Goal: Task Accomplishment & Management: Complete application form

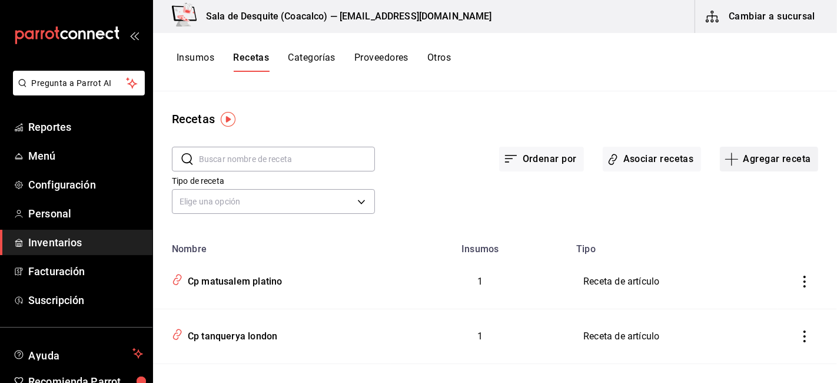
click at [748, 155] on button "Agregar receta" at bounding box center [769, 159] width 98 height 25
click at [716, 189] on span "Receta" at bounding box center [759, 191] width 99 height 12
click at [714, 197] on span "Receta" at bounding box center [759, 191] width 99 height 12
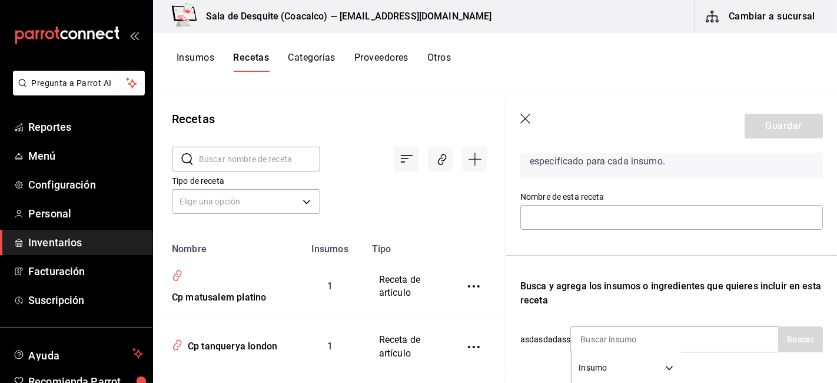
scroll to position [85, 0]
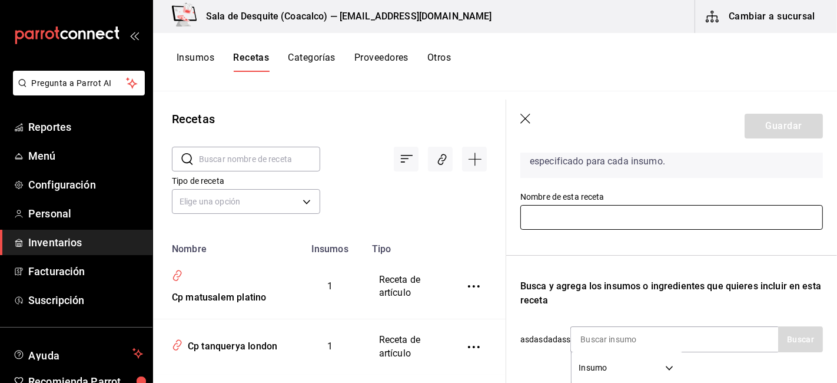
click at [542, 214] on input "text" at bounding box center [671, 217] width 303 height 25
type input "c"
click at [613, 214] on input "Cp matusale" at bounding box center [671, 217] width 303 height 25
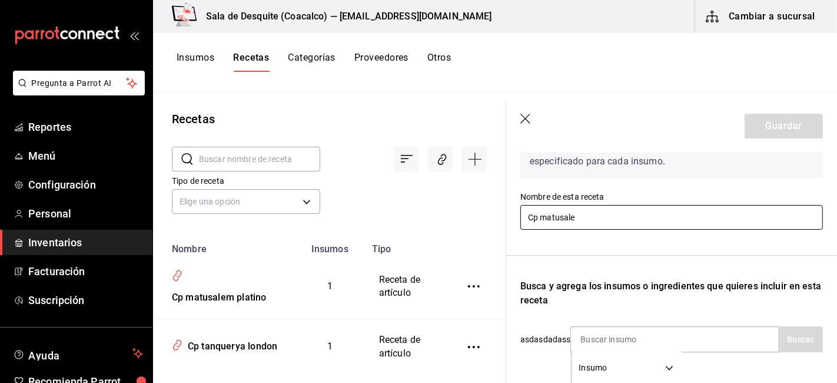
click at [613, 214] on input "Cp matusale" at bounding box center [671, 217] width 303 height 25
drag, startPoint x: 613, startPoint y: 214, endPoint x: 689, endPoint y: 251, distance: 84.5
click at [689, 251] on div "Recuerda que las cantidades utilizadas en tus recetas estarán definidas en la U…" at bounding box center [671, 297] width 303 height 381
click at [636, 221] on input "Cp matusale" at bounding box center [671, 217] width 303 height 25
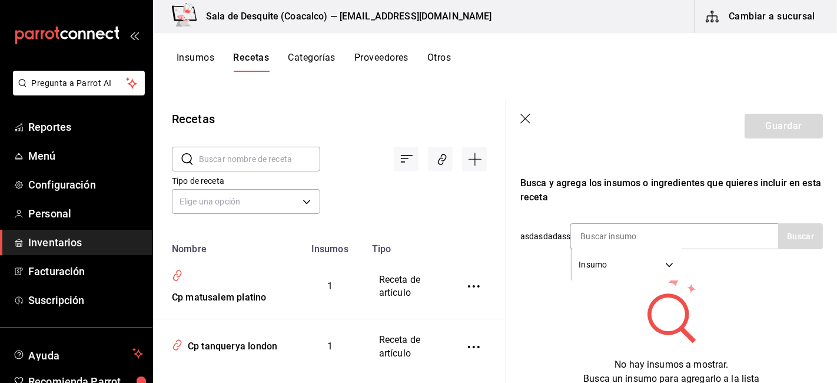
scroll to position [200, 0]
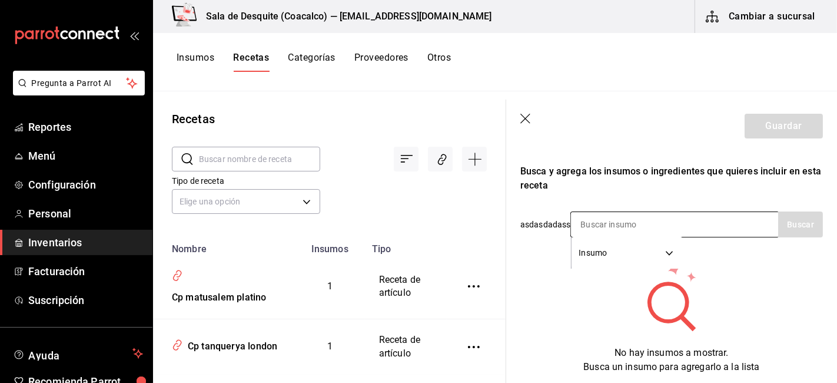
type input "Cp matusalem clasico"
click at [632, 225] on input at bounding box center [630, 224] width 118 height 25
type input "matusalem"
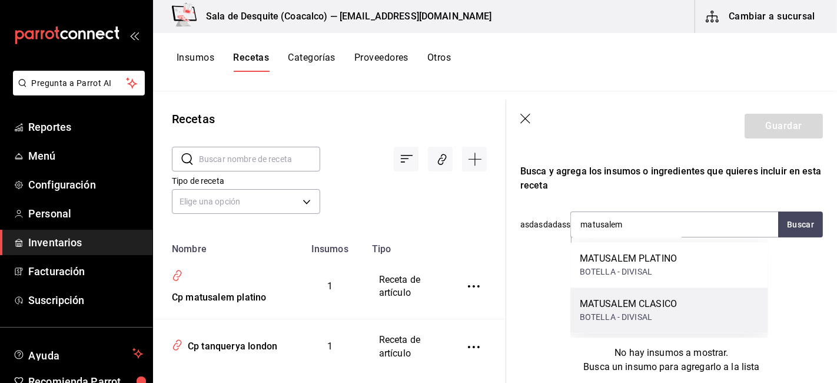
click at [623, 313] on div "BOTELLA - DIVISAL" at bounding box center [628, 317] width 97 height 12
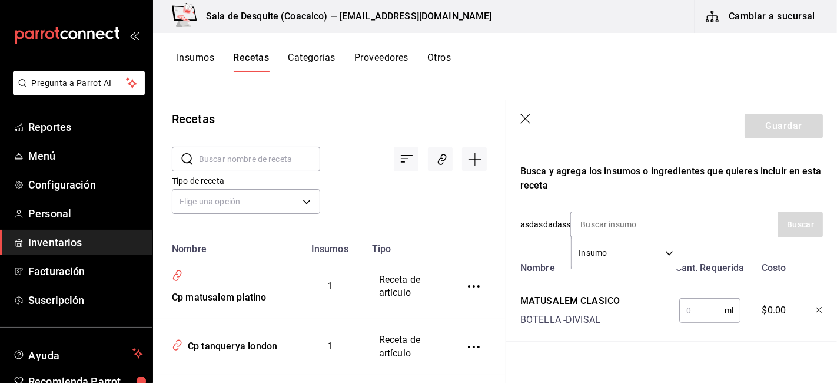
click at [691, 319] on input "text" at bounding box center [701, 310] width 45 height 24
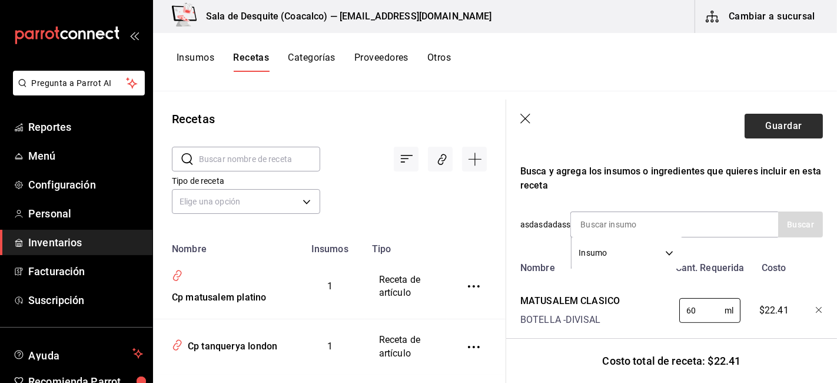
type input "60"
click at [779, 130] on button "Guardar" at bounding box center [784, 126] width 78 height 25
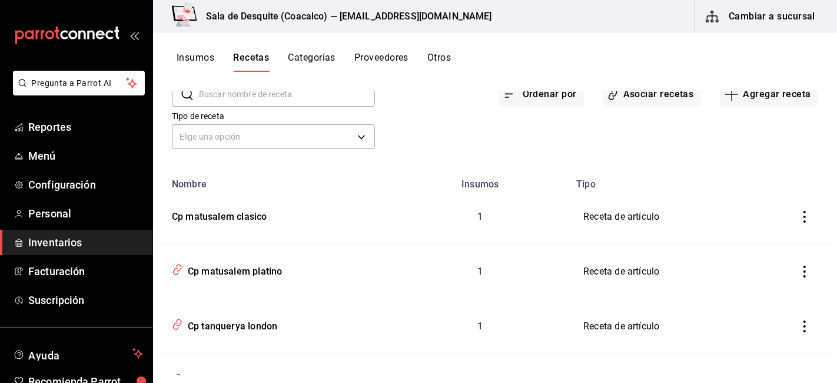
scroll to position [65, 0]
click at [221, 217] on div "Cp matusalem clasico" at bounding box center [216, 214] width 99 height 18
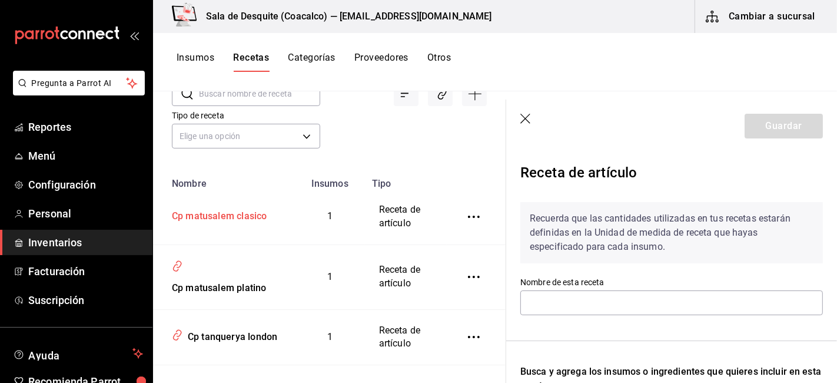
type input "Cp matusalem clasico"
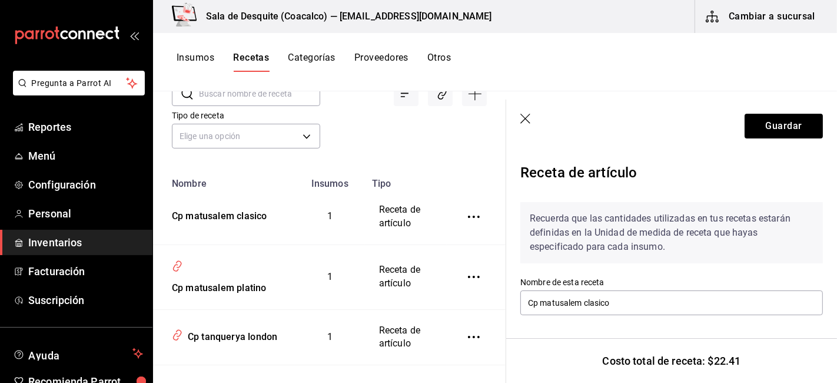
click at [523, 118] on icon "button" at bounding box center [526, 120] width 12 height 12
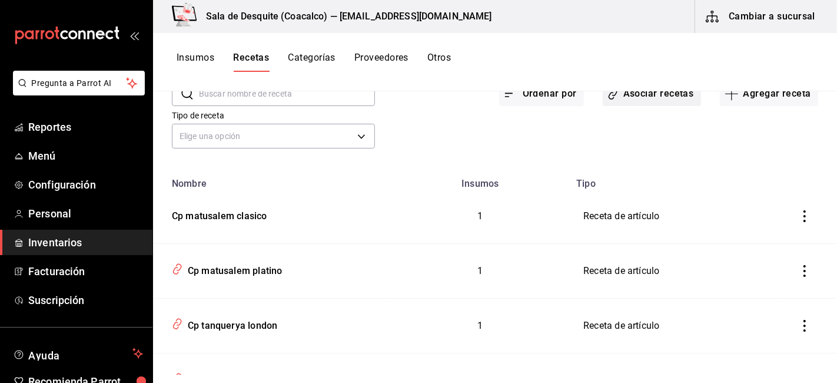
click at [615, 95] on button "Asociar recetas" at bounding box center [652, 93] width 98 height 25
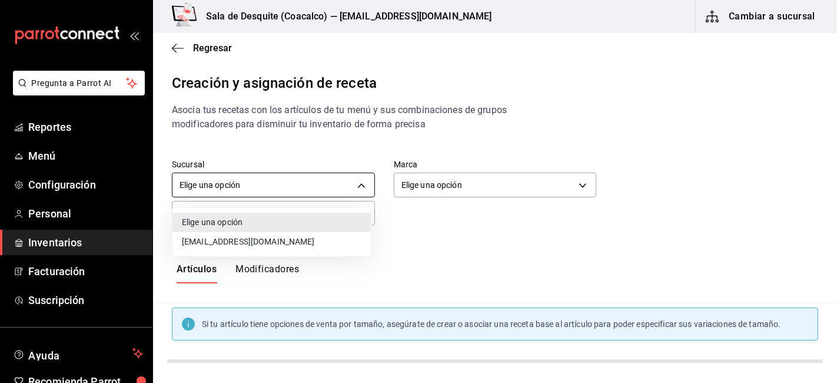
click at [265, 187] on body "Pregunta a Parrot AI Reportes Menú Configuración Personal Inventarios Facturaci…" at bounding box center [418, 181] width 837 height 363
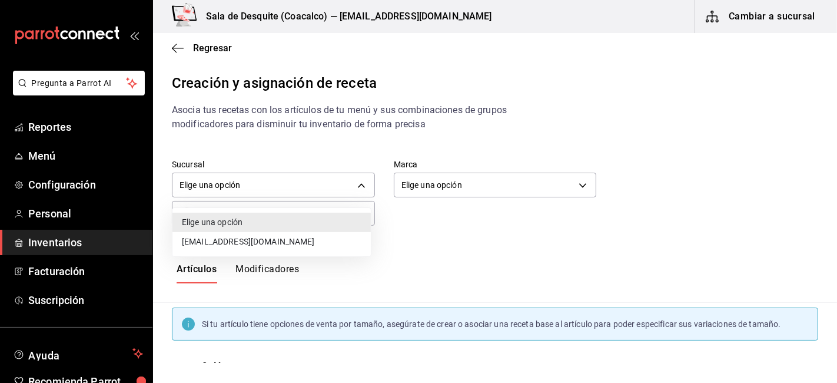
click at [237, 240] on li "saladedesquite@coacalco.com" at bounding box center [271, 241] width 198 height 19
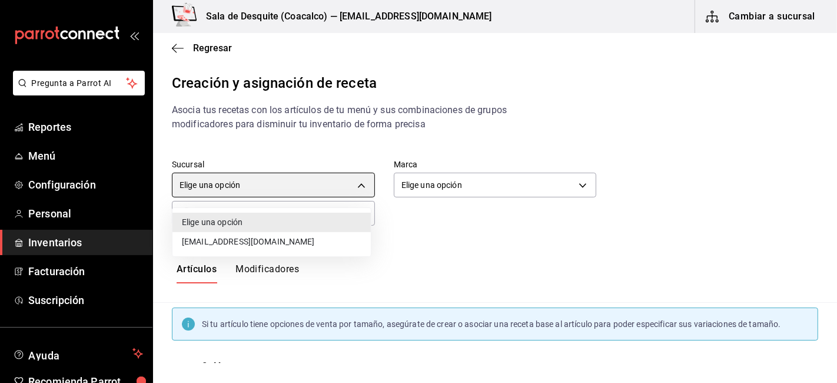
type input "93467c31-adce-431c-98c2-5877e547f662"
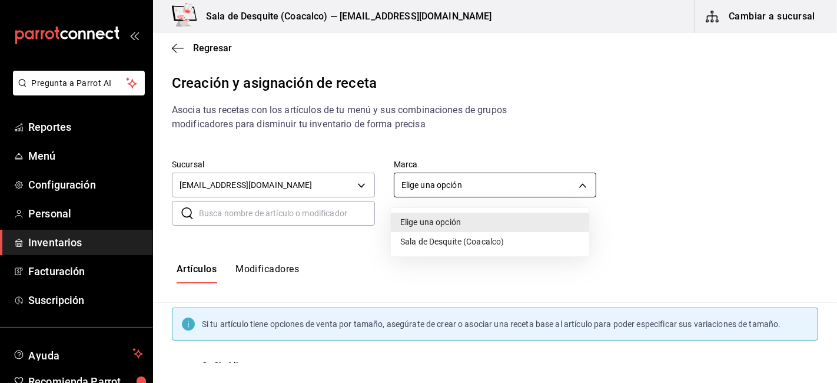
click at [407, 186] on body "Pregunta a Parrot AI Reportes Menú Configuración Personal Inventarios Facturaci…" at bounding box center [418, 181] width 837 height 363
click at [410, 242] on li "Sala de Desquite (Coacalco)" at bounding box center [490, 241] width 198 height 19
type input "62a8501e-83aa-44fc-a14d-b1e4ad847988"
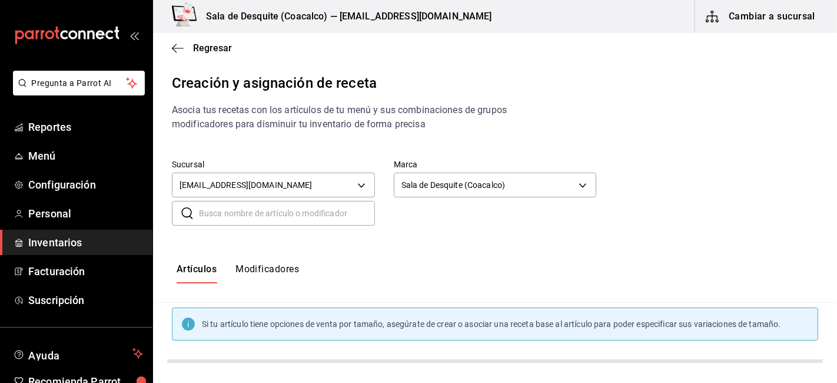
click at [265, 222] on input "text" at bounding box center [287, 213] width 176 height 24
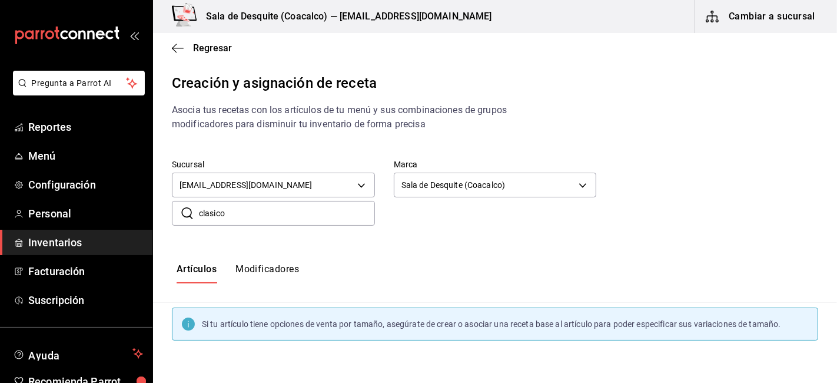
type input "clasico"
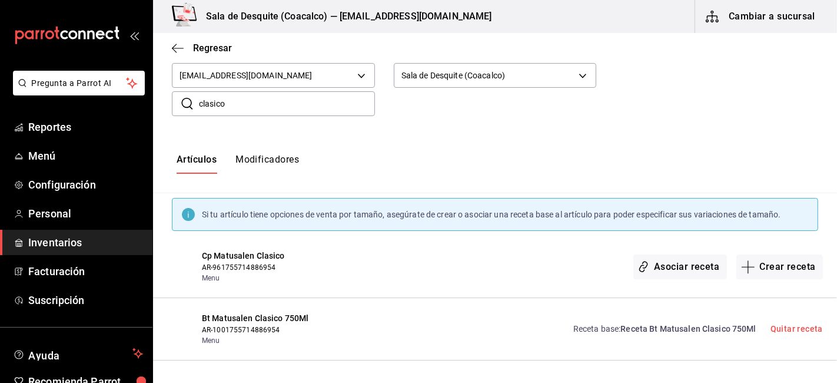
scroll to position [108, 0]
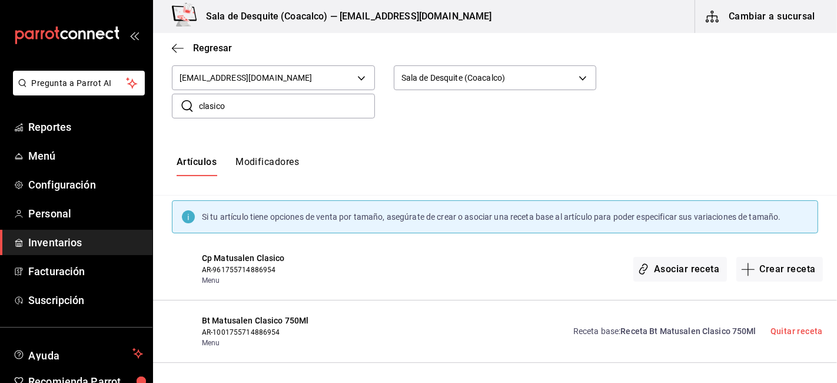
click at [228, 256] on span "Cp Matusalen Clasico" at bounding box center [273, 258] width 143 height 12
click at [654, 265] on button "Asociar receta" at bounding box center [679, 269] width 93 height 25
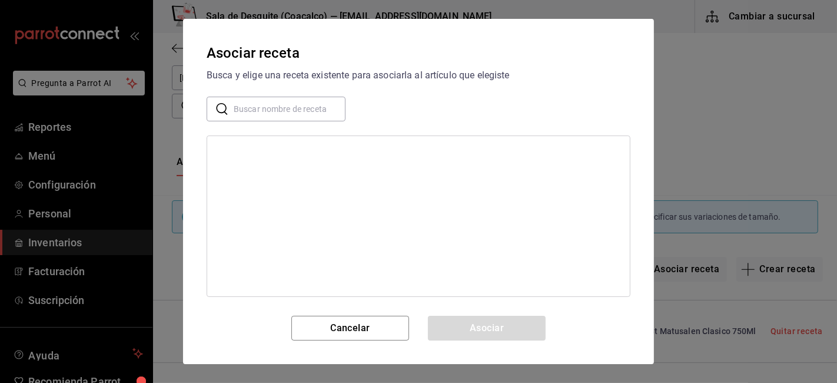
click at [330, 212] on div at bounding box center [419, 215] width 424 height 161
click at [230, 141] on ul at bounding box center [418, 140] width 423 height 9
click at [240, 108] on input "text" at bounding box center [290, 109] width 112 height 24
click at [240, 108] on input "m" at bounding box center [290, 109] width 112 height 24
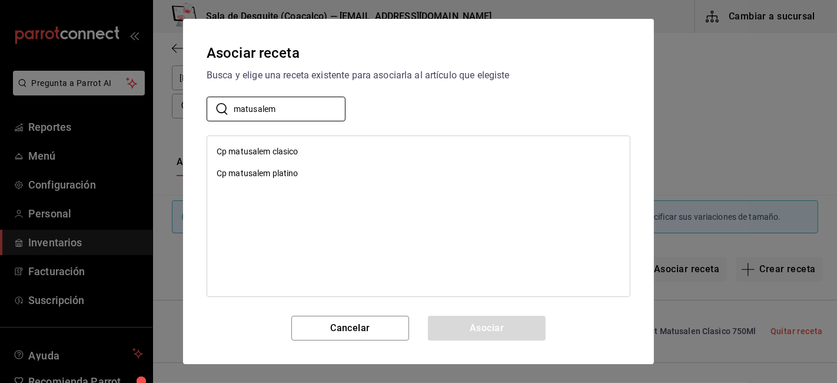
type input "matusalem"
click at [286, 149] on div "Cp matusalem clasico" at bounding box center [258, 151] width 82 height 12
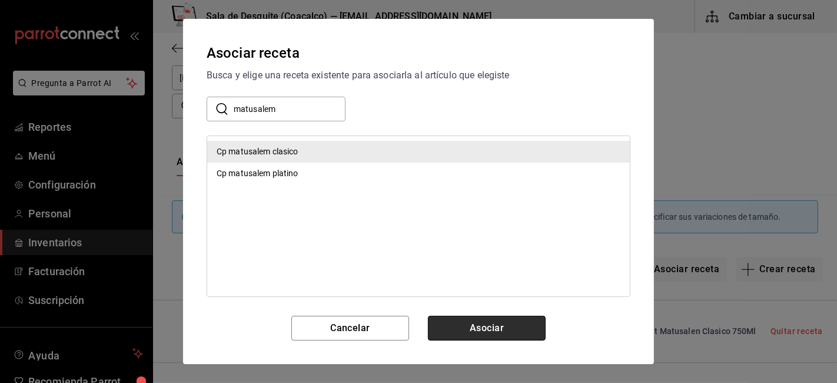
click at [471, 332] on button "Asociar" at bounding box center [487, 327] width 118 height 25
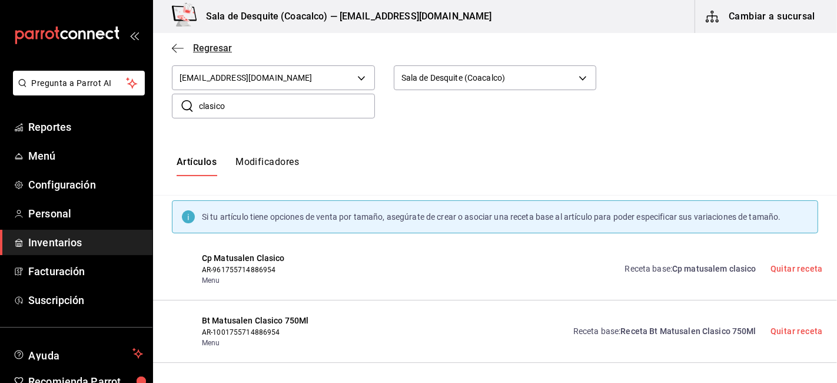
click at [175, 49] on icon "button" at bounding box center [178, 48] width 12 height 11
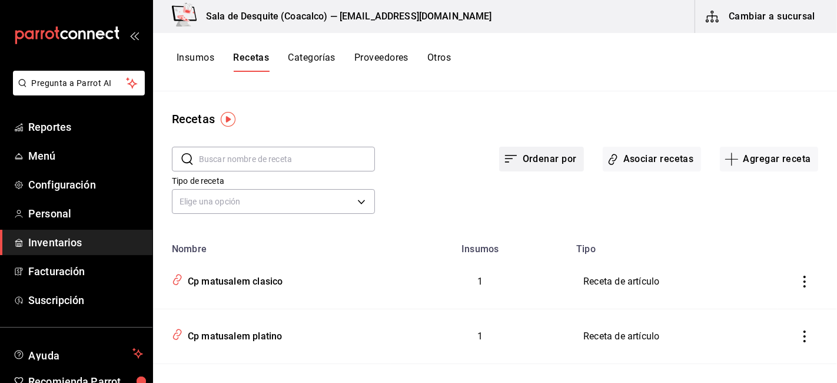
drag, startPoint x: 175, startPoint y: 49, endPoint x: 551, endPoint y: 157, distance: 391.0
click at [551, 157] on button "Ordenar por" at bounding box center [541, 159] width 85 height 25
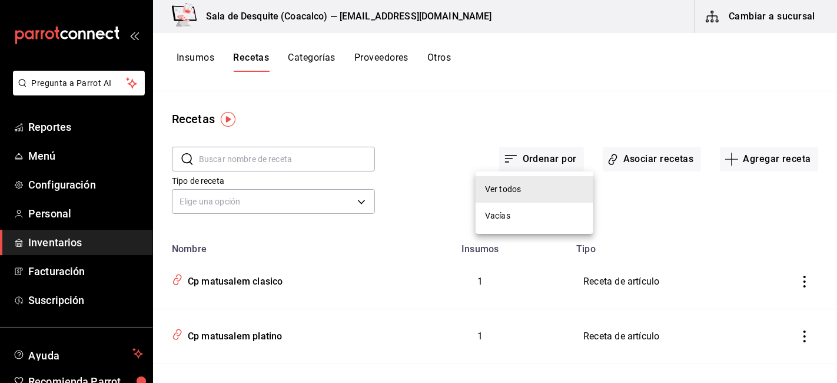
click at [523, 67] on div at bounding box center [418, 191] width 837 height 383
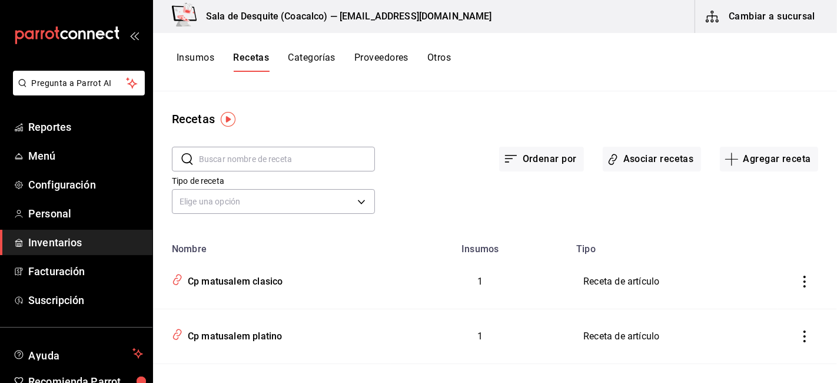
click at [523, 67] on div "Insumos Recetas Categorías Proveedores Otros" at bounding box center [495, 62] width 684 height 20
click at [738, 154] on button "Agregar receta" at bounding box center [769, 159] width 98 height 25
click at [717, 197] on span "Receta" at bounding box center [759, 191] width 99 height 12
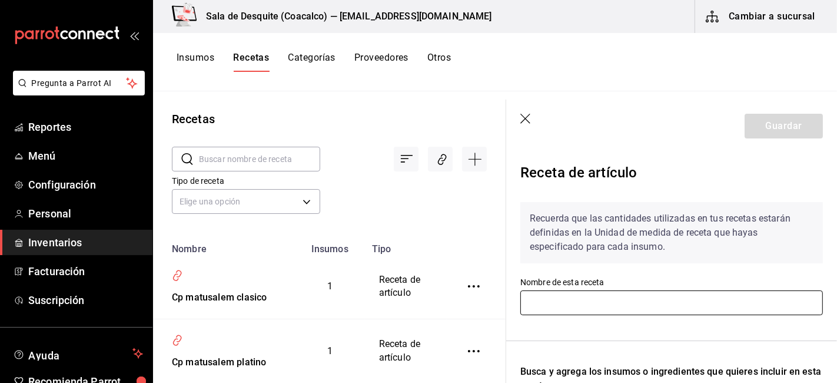
click at [552, 304] on input "text" at bounding box center [671, 302] width 303 height 25
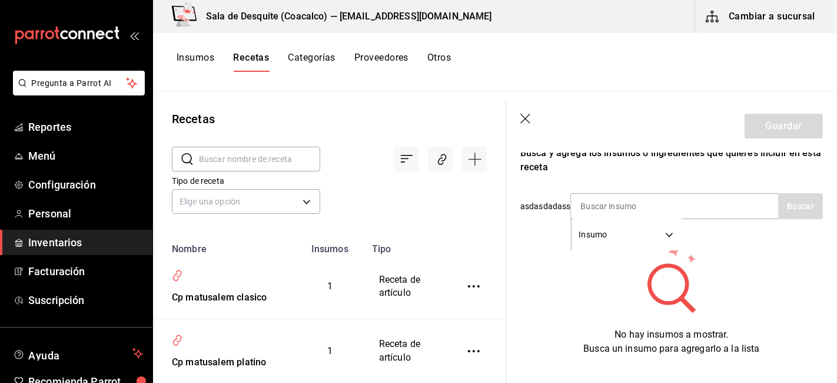
scroll to position [220, 0]
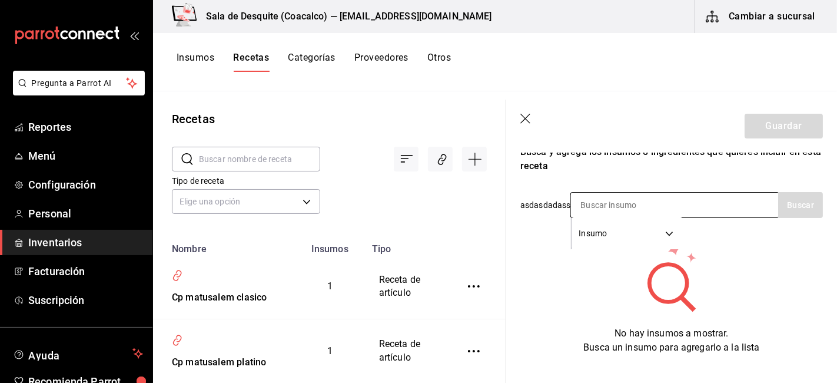
type input "Cp zacapa 23"
click at [587, 201] on input at bounding box center [630, 204] width 118 height 25
type input "zacapa"
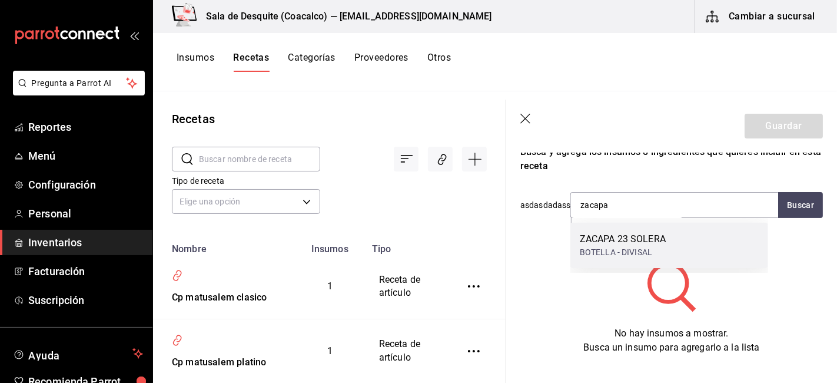
click at [600, 234] on div "ZACAPA 23 SOLERA" at bounding box center [623, 239] width 86 height 14
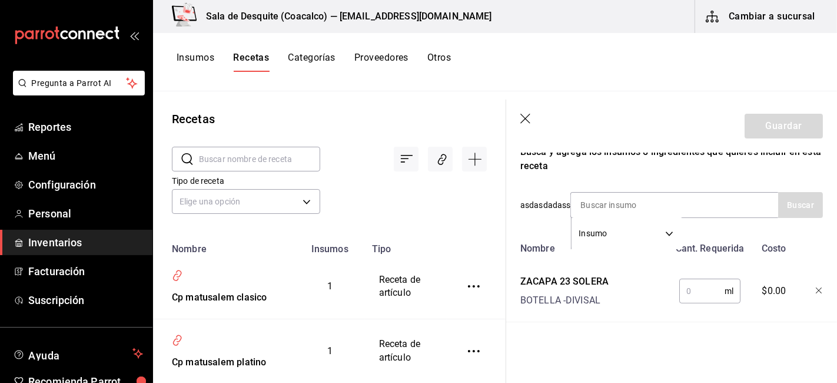
click at [691, 290] on input "text" at bounding box center [701, 291] width 45 height 24
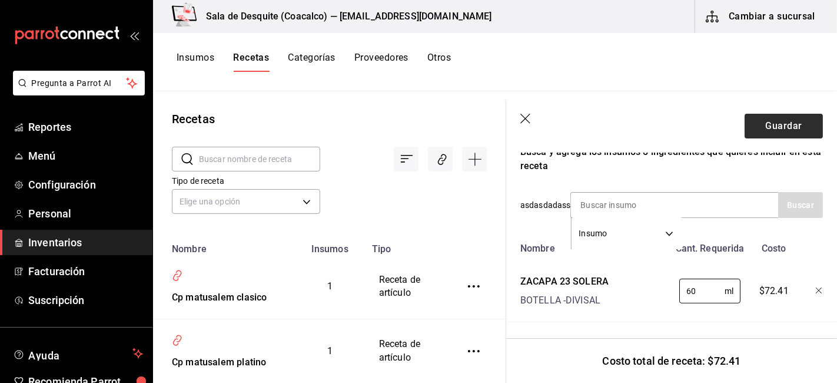
type input "60"
click at [771, 125] on button "Guardar" at bounding box center [784, 126] width 78 height 25
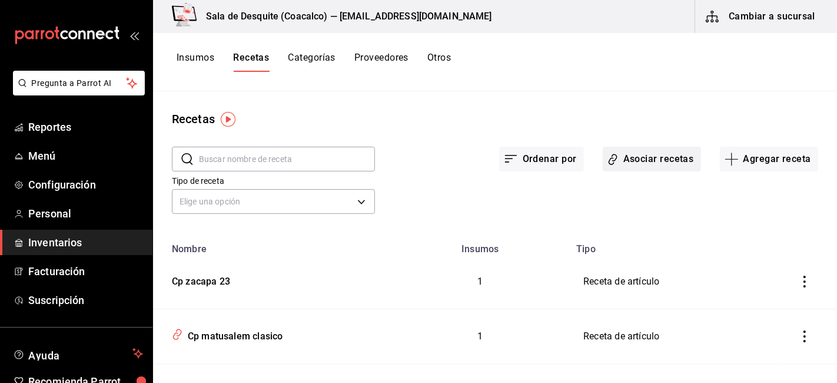
click at [630, 158] on button "Asociar recetas" at bounding box center [652, 159] width 98 height 25
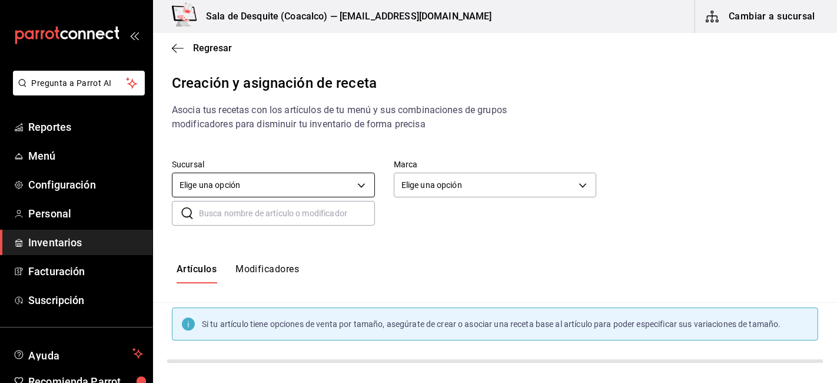
click at [222, 178] on body "Pregunta a Parrot AI Reportes Menú Configuración Personal Inventarios Facturaci…" at bounding box center [418, 181] width 837 height 363
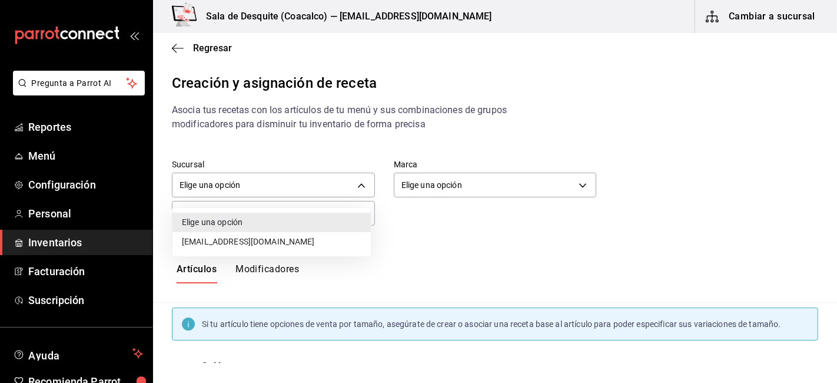
click at [230, 240] on li "saladedesquite@coacalco.com" at bounding box center [271, 241] width 198 height 19
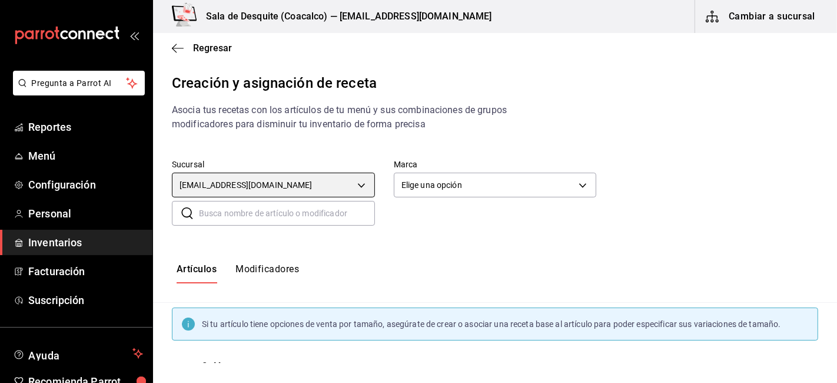
type input "93467c31-adce-431c-98c2-5877e547f662"
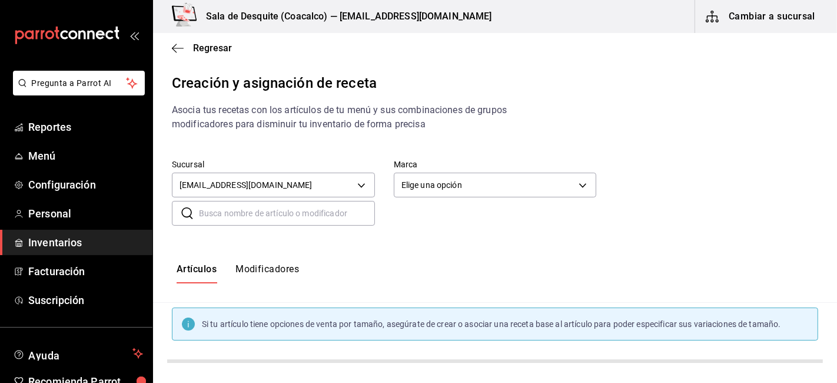
click at [230, 240] on div "Sucursal saladedesquite@coacalco.com 93467c31-adce-431c-98c2-5877e547f662 Marca…" at bounding box center [495, 193] width 684 height 104
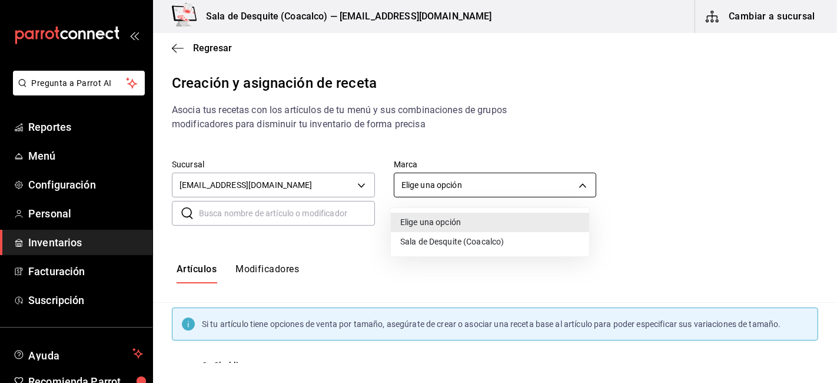
click at [437, 188] on body "Pregunta a Parrot AI Reportes Menú Configuración Personal Inventarios Facturaci…" at bounding box center [418, 181] width 837 height 363
click at [426, 240] on li "Sala de Desquite (Coacalco)" at bounding box center [490, 241] width 198 height 19
type input "62a8501e-83aa-44fc-a14d-b1e4ad847988"
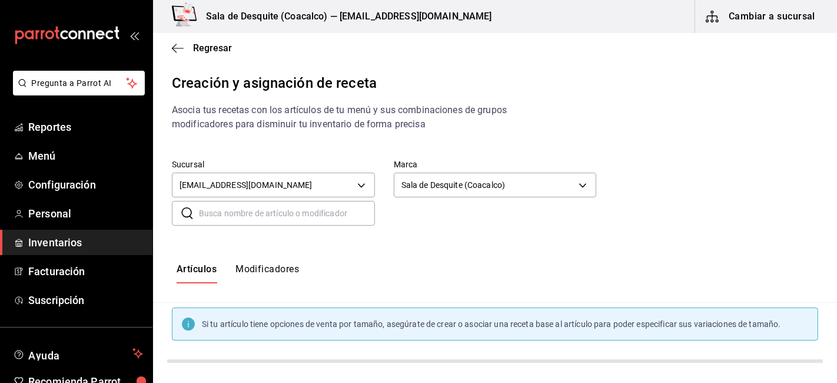
click at [302, 210] on input "text" at bounding box center [287, 213] width 176 height 24
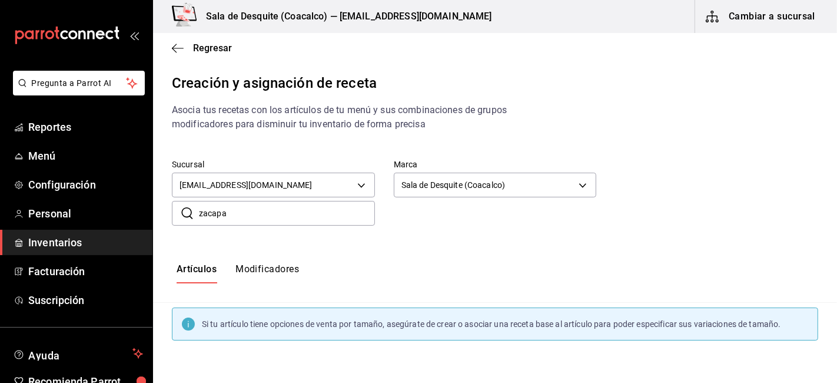
type input "zacapa"
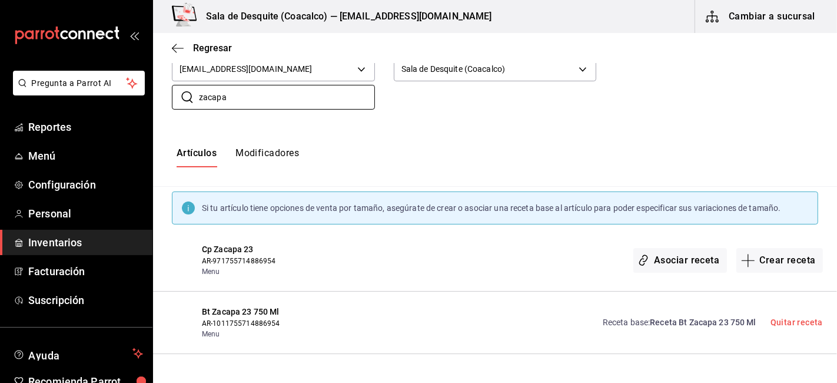
scroll to position [108, 0]
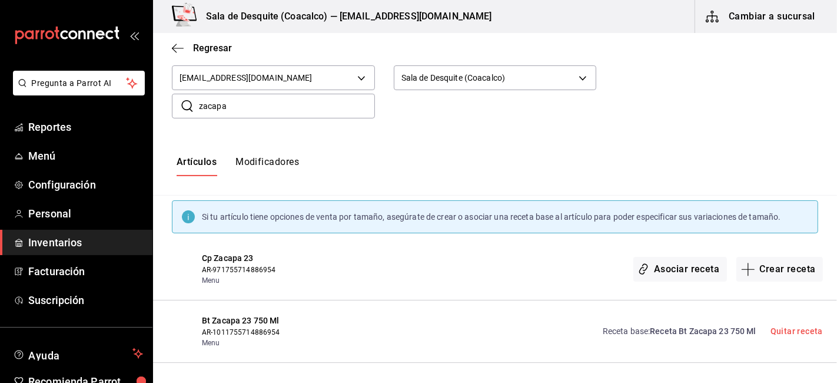
click at [231, 261] on span "Cp Zacapa 23" at bounding box center [273, 258] width 143 height 12
click at [674, 266] on button "Asociar receta" at bounding box center [679, 269] width 93 height 25
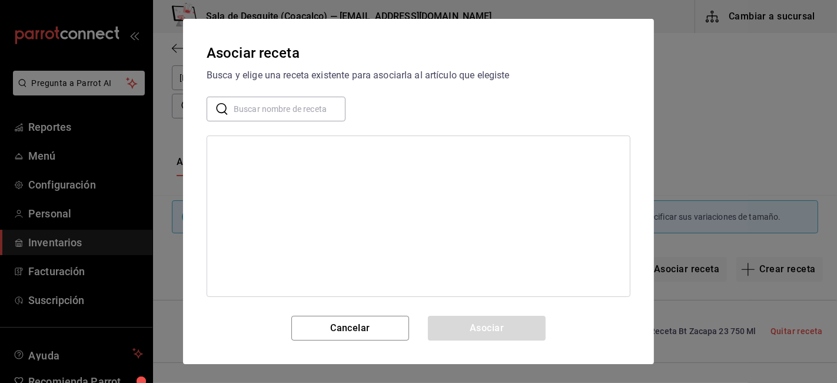
click at [271, 188] on div at bounding box center [419, 215] width 424 height 161
click at [281, 109] on input "text" at bounding box center [290, 109] width 112 height 24
type input "zacapa"
click at [257, 153] on div "Cp zacapa 23" at bounding box center [242, 151] width 51 height 12
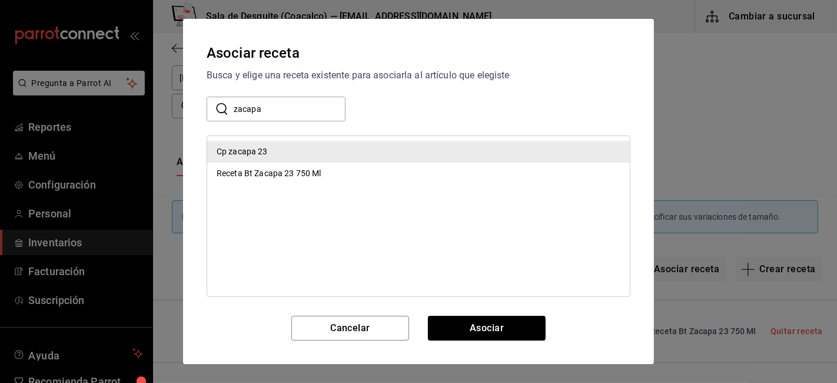
click at [257, 153] on div "Cp zacapa 23" at bounding box center [242, 151] width 51 height 12
click at [514, 320] on button "Asociar" at bounding box center [487, 327] width 118 height 25
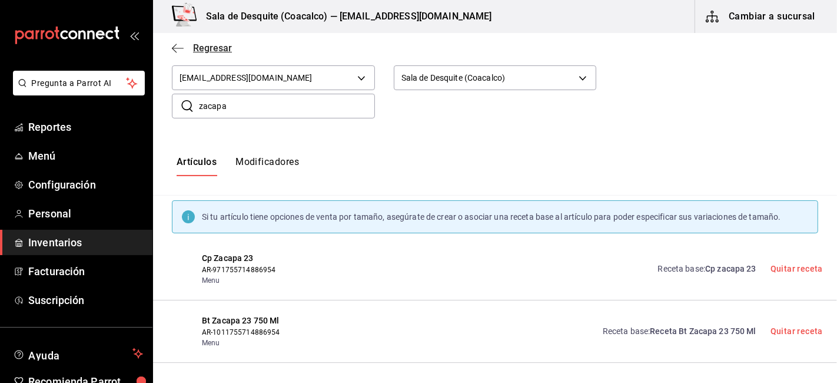
click at [174, 49] on icon "button" at bounding box center [174, 48] width 5 height 9
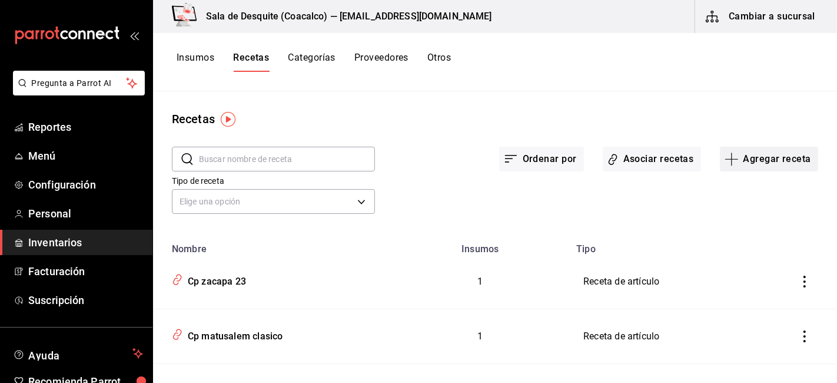
click at [775, 159] on button "Agregar receta" at bounding box center [769, 159] width 98 height 25
click at [720, 192] on span "Receta" at bounding box center [759, 191] width 99 height 12
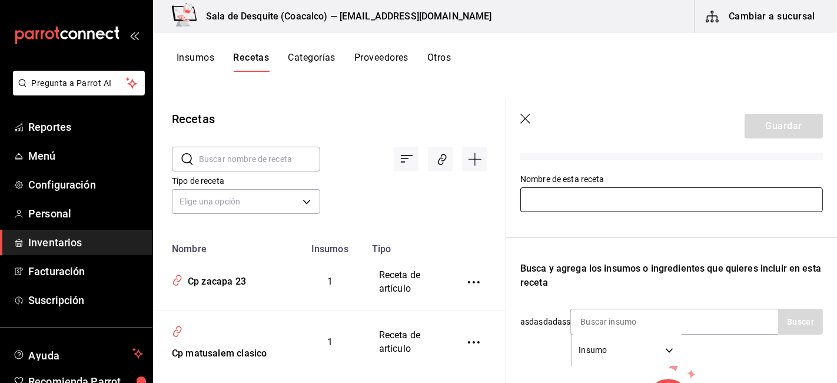
scroll to position [101, 0]
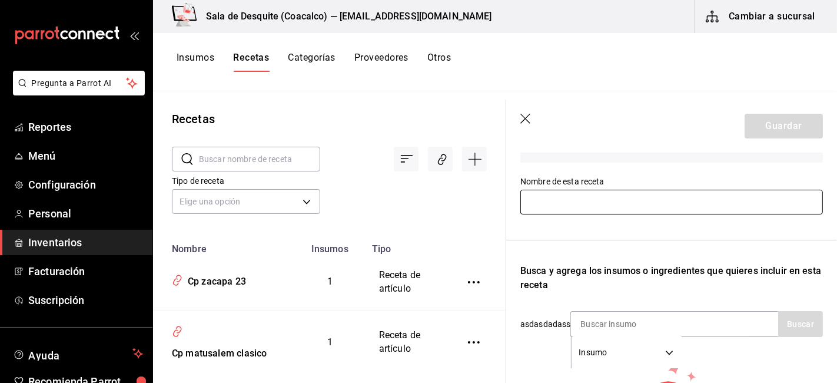
click at [621, 197] on input "text" at bounding box center [671, 202] width 303 height 25
type input "B"
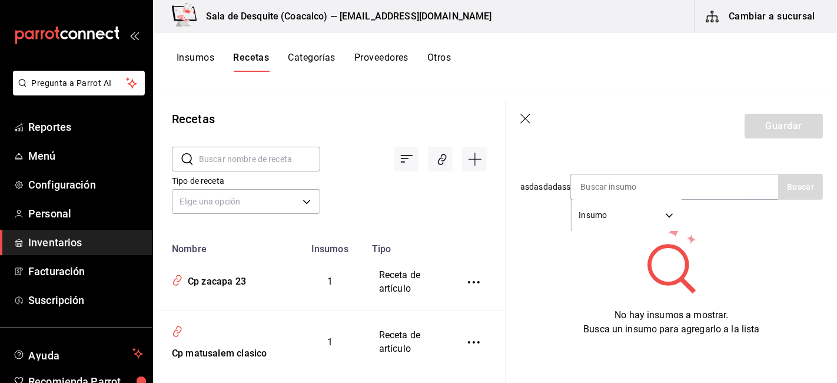
scroll to position [248, 0]
type input "Cp Bacardi bco"
click at [613, 181] on input at bounding box center [630, 186] width 118 height 25
type input "bacardi blanco"
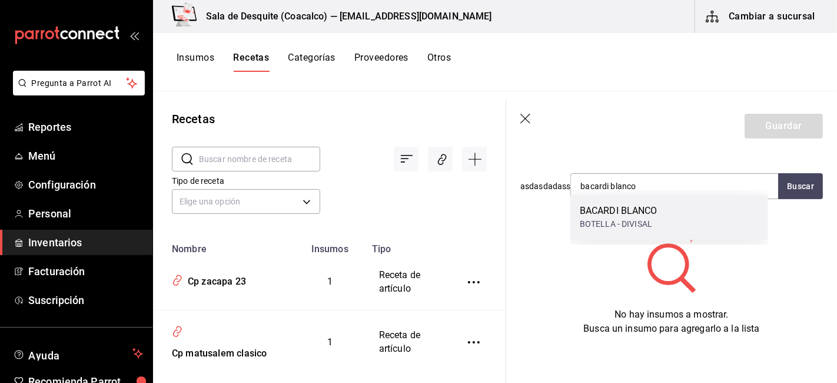
click at [618, 221] on div "BOTELLA - DIVISAL" at bounding box center [619, 224] width 78 height 12
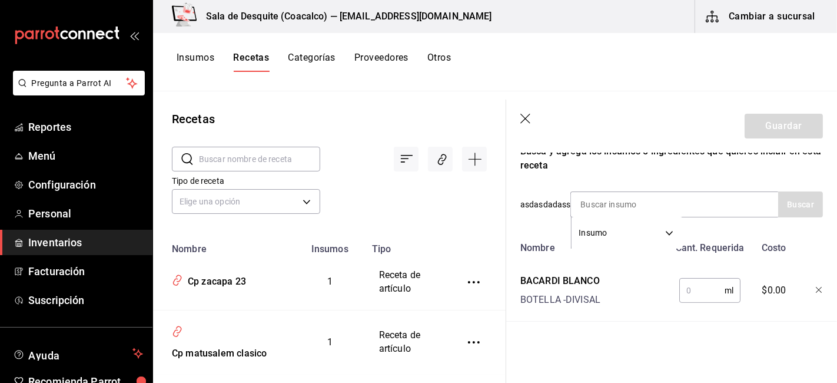
click at [683, 280] on input "text" at bounding box center [701, 290] width 45 height 24
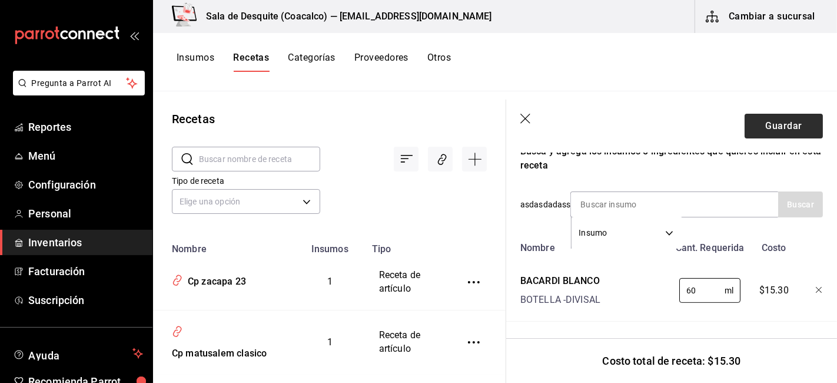
type input "60"
click at [762, 129] on button "Guardar" at bounding box center [784, 126] width 78 height 25
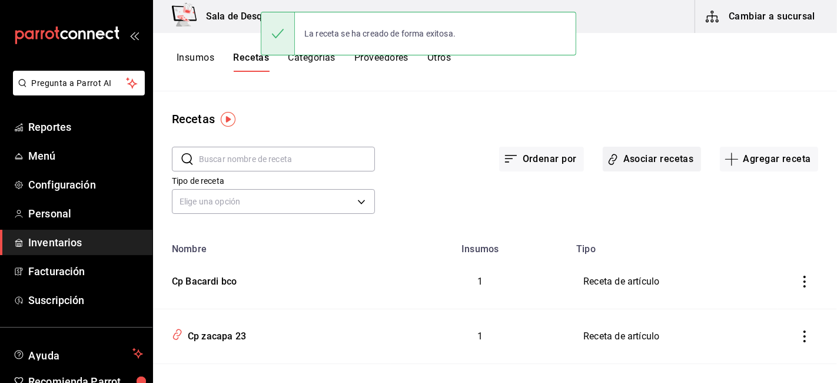
click at [652, 164] on button "Asociar recetas" at bounding box center [652, 159] width 98 height 25
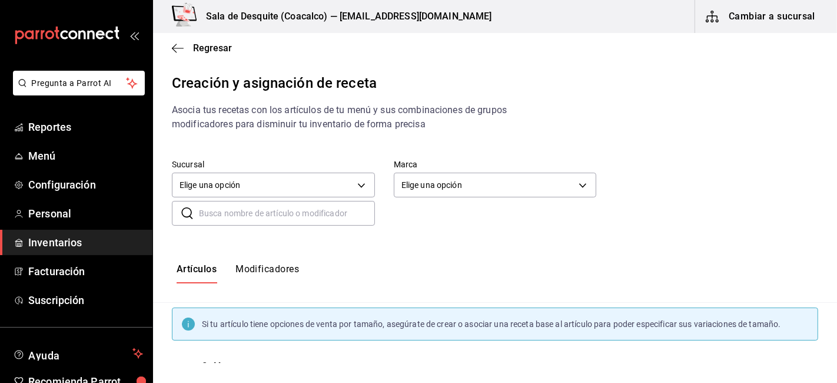
click at [245, 214] on input "text" at bounding box center [287, 213] width 176 height 24
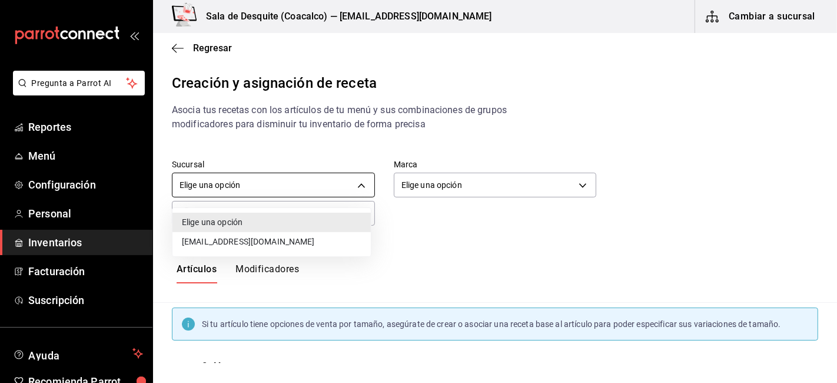
click at [249, 192] on body "Pregunta a Parrot AI Reportes Menú Configuración Personal Inventarios Facturaci…" at bounding box center [418, 181] width 837 height 363
click at [230, 238] on li "saladedesquite@coacalco.com" at bounding box center [271, 241] width 198 height 19
type input "93467c31-adce-431c-98c2-5877e547f662"
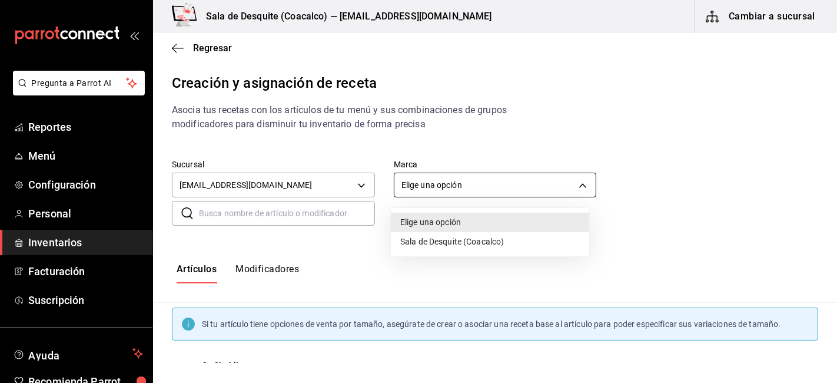
click at [423, 187] on body "Pregunta a Parrot AI Reportes Menú Configuración Personal Inventarios Facturaci…" at bounding box center [418, 181] width 837 height 363
click at [426, 247] on li "Sala de Desquite (Coacalco)" at bounding box center [490, 241] width 198 height 19
type input "62a8501e-83aa-44fc-a14d-b1e4ad847988"
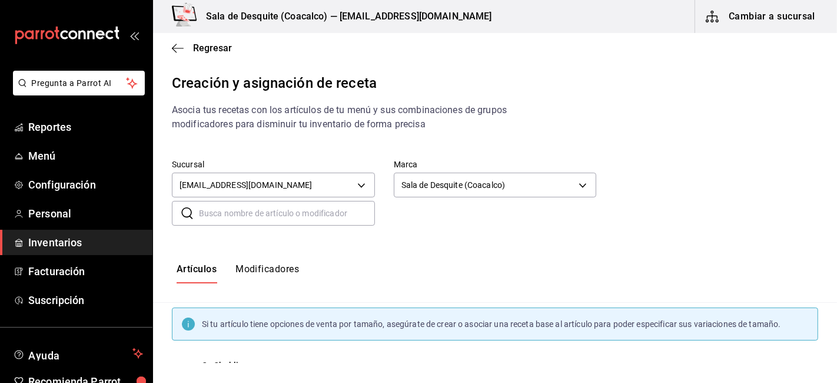
click at [271, 217] on input "text" at bounding box center [287, 213] width 176 height 24
type input "bacardi blanco"
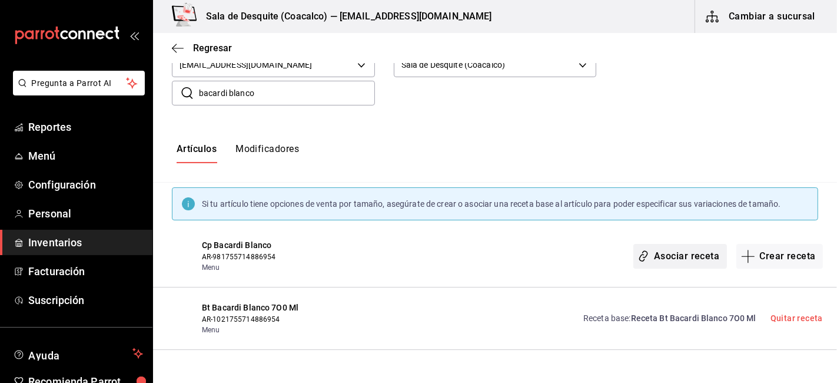
click at [672, 260] on button "Asociar receta" at bounding box center [679, 256] width 93 height 25
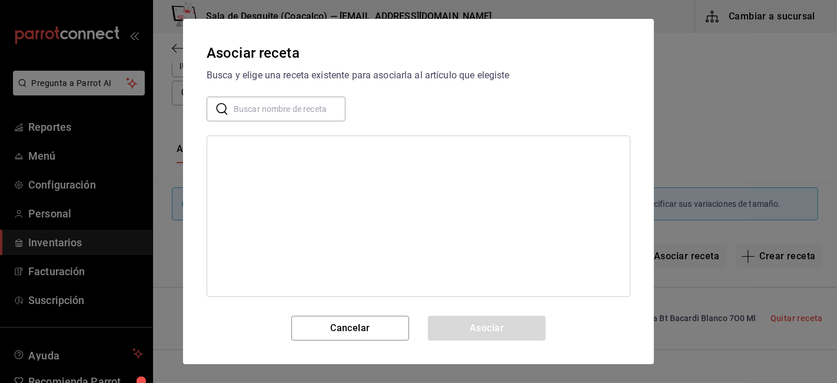
click at [280, 105] on input "text" at bounding box center [290, 109] width 112 height 24
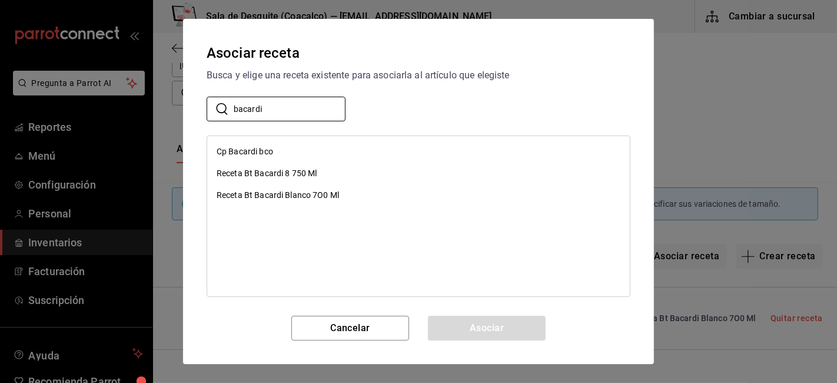
type input "bacardi"
click at [257, 152] on div "Cp Bacardi bco" at bounding box center [245, 151] width 57 height 12
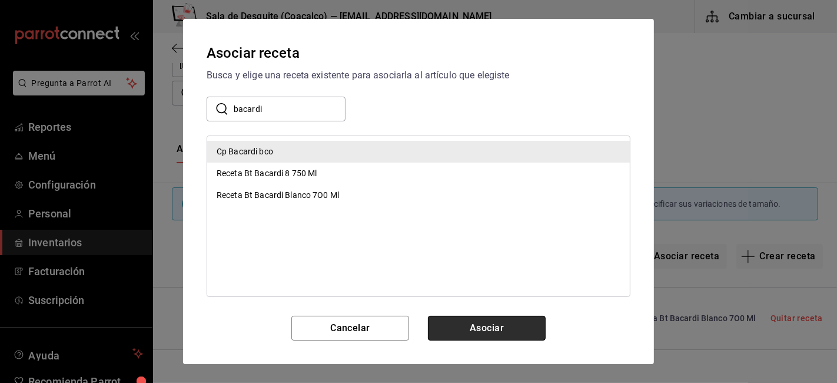
click at [511, 331] on button "Asociar" at bounding box center [487, 327] width 118 height 25
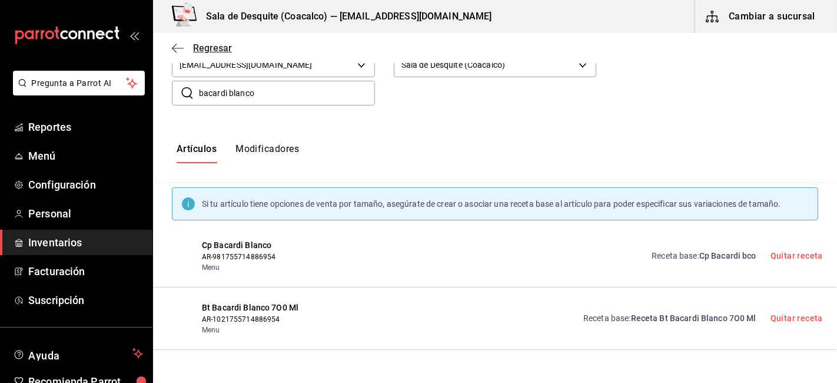
click at [174, 46] on icon "button" at bounding box center [174, 48] width 5 height 9
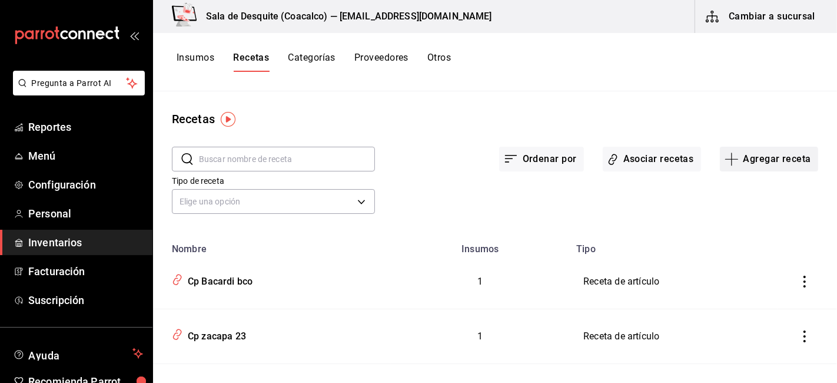
click at [720, 149] on button "Agregar receta" at bounding box center [769, 159] width 98 height 25
click at [729, 192] on span "Receta" at bounding box center [759, 191] width 99 height 12
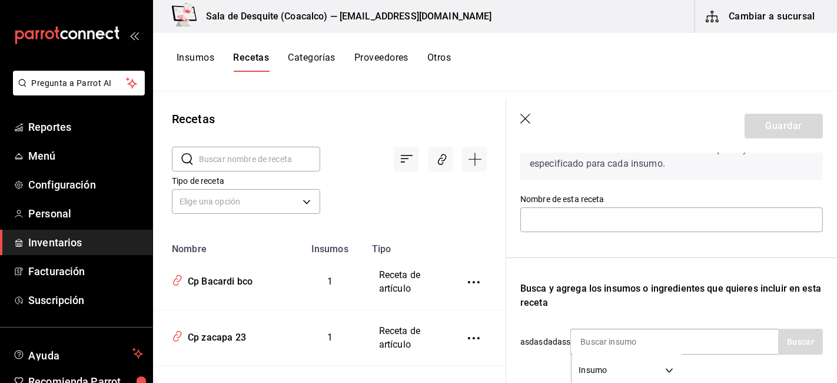
scroll to position [84, 0]
click at [572, 212] on input "text" at bounding box center [671, 219] width 303 height 25
type input "b"
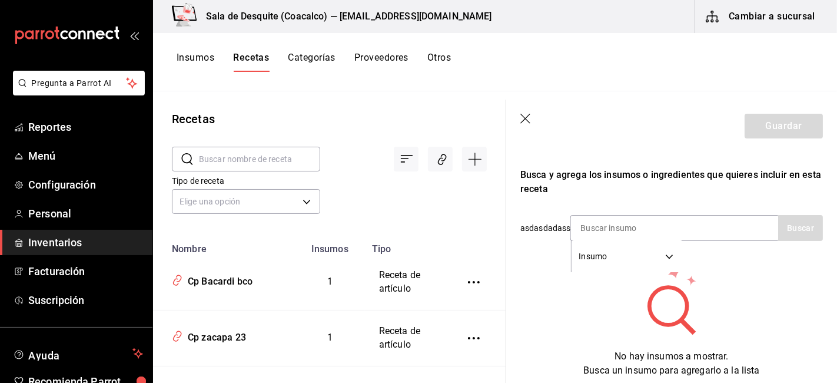
scroll to position [201, 0]
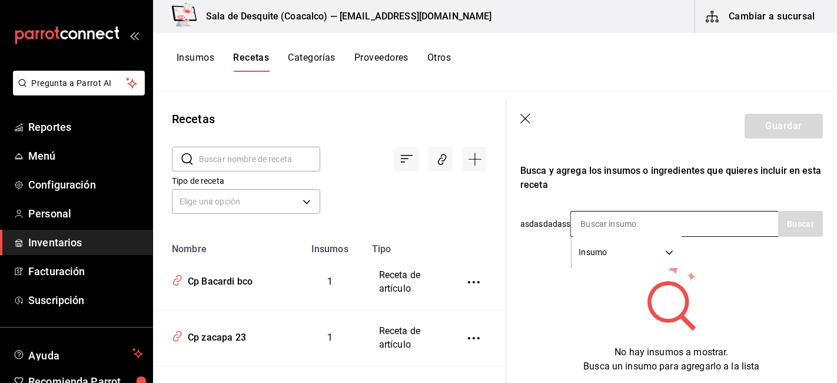
type input "Cp Bacardi 8"
click at [590, 225] on input at bounding box center [630, 223] width 118 height 25
type input "8"
type input "b"
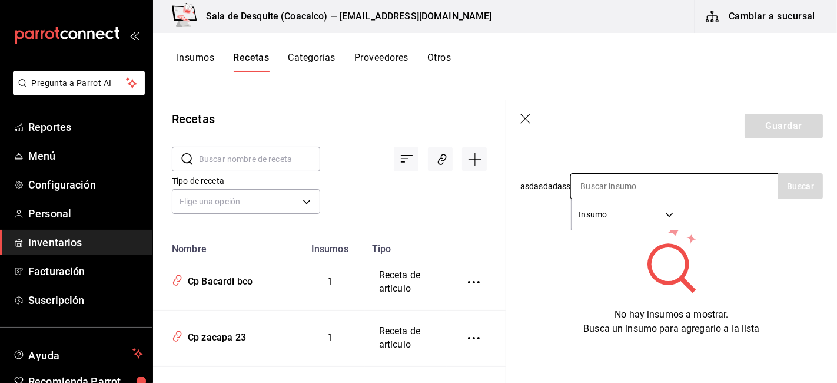
scroll to position [0, 0]
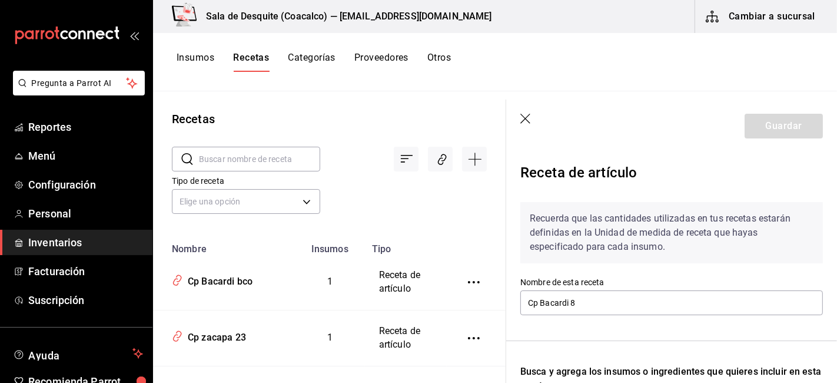
click at [522, 117] on icon "button" at bounding box center [526, 120] width 12 height 12
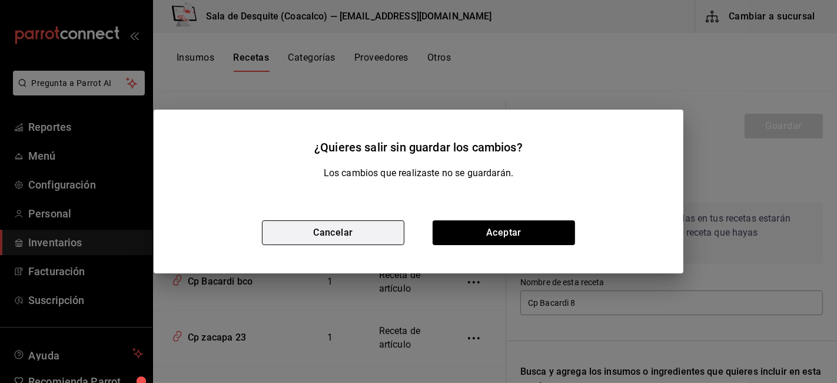
click at [396, 227] on button "Cancelar" at bounding box center [333, 232] width 142 height 25
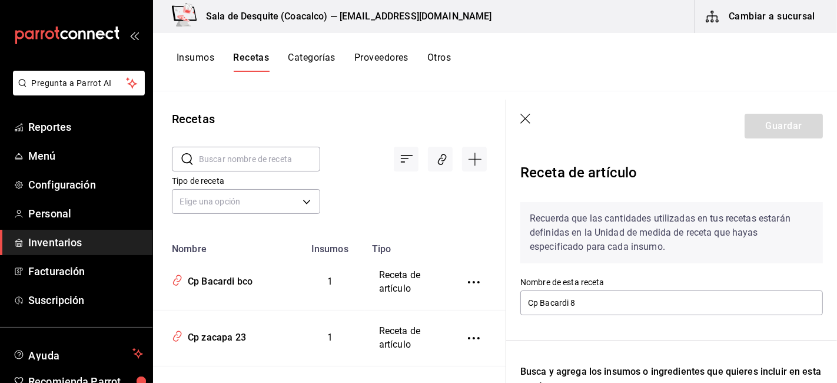
click at [525, 117] on icon "button" at bounding box center [526, 120] width 12 height 12
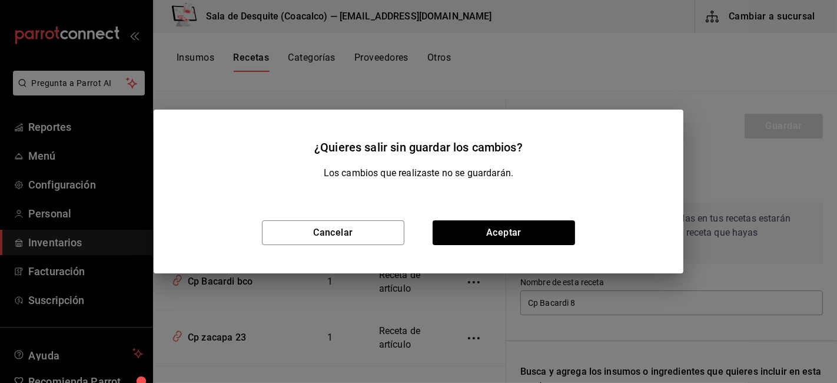
click at [714, 168] on div "¿Quieres salir sin guardar los cambios? Los cambios que realizaste no se guarda…" at bounding box center [418, 191] width 837 height 383
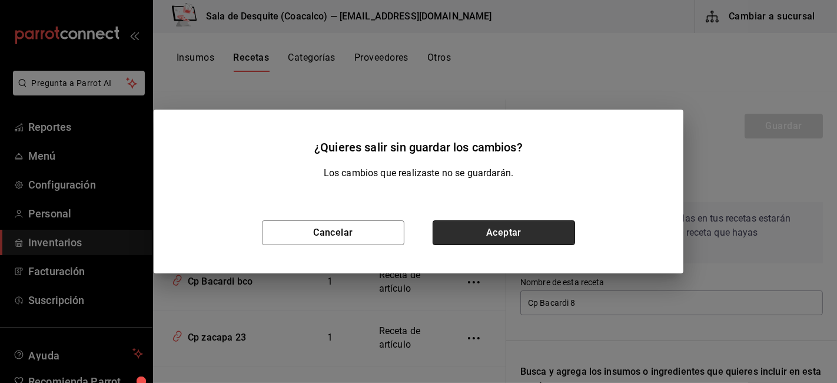
click at [519, 232] on button "Aceptar" at bounding box center [504, 232] width 142 height 25
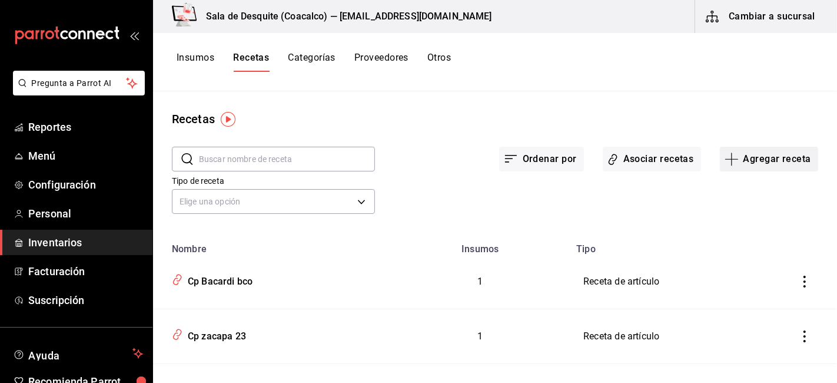
click at [745, 159] on button "Agregar receta" at bounding box center [769, 159] width 98 height 25
click at [728, 186] on span "Receta" at bounding box center [759, 191] width 99 height 12
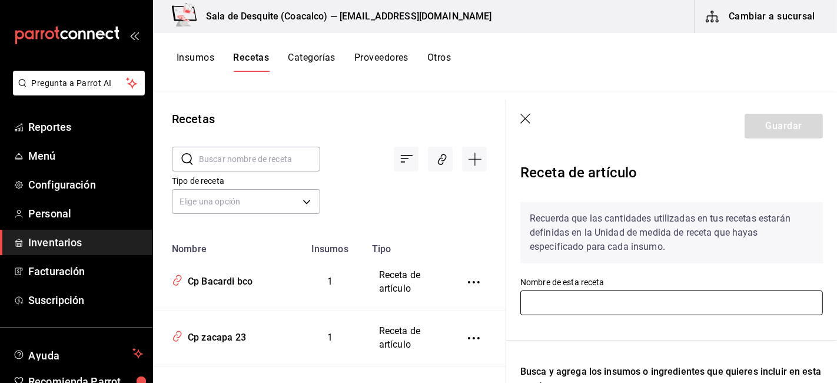
click at [539, 304] on input "text" at bounding box center [671, 302] width 303 height 25
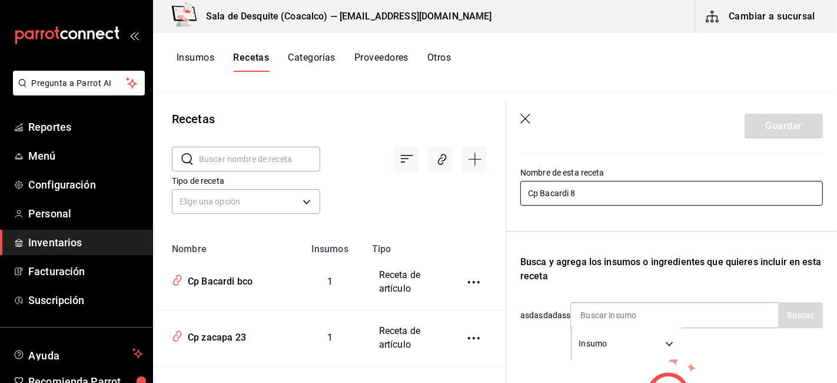
scroll to position [248, 0]
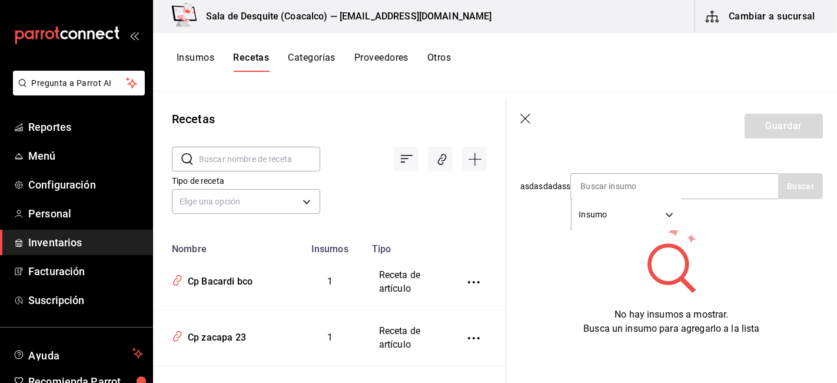
type input "Cp Bacardi 8"
click at [687, 264] on icon at bounding box center [671, 257] width 115 height 71
click at [607, 239] on div "No hay insumos a mostrar. Busca un insumo para agregarlo a la lista" at bounding box center [671, 278] width 303 height 113
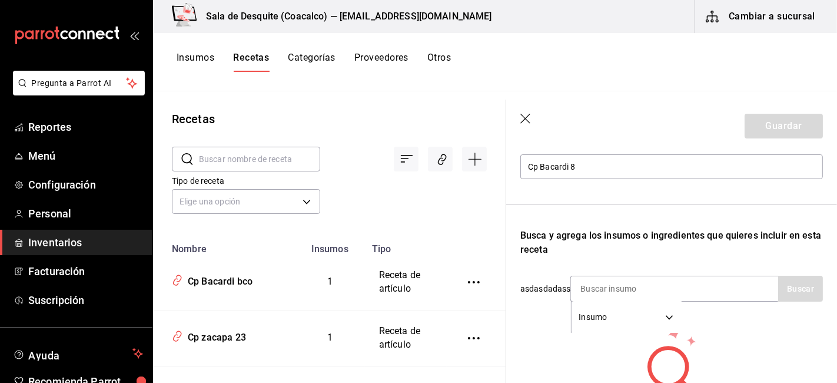
scroll to position [135, 0]
click at [611, 283] on input at bounding box center [630, 289] width 118 height 25
click at [680, 166] on input "Cp Bacardi 8" at bounding box center [671, 167] width 303 height 25
click at [772, 175] on input "Cp Bacardi 8" at bounding box center [671, 167] width 303 height 25
click at [615, 290] on input at bounding box center [630, 289] width 118 height 25
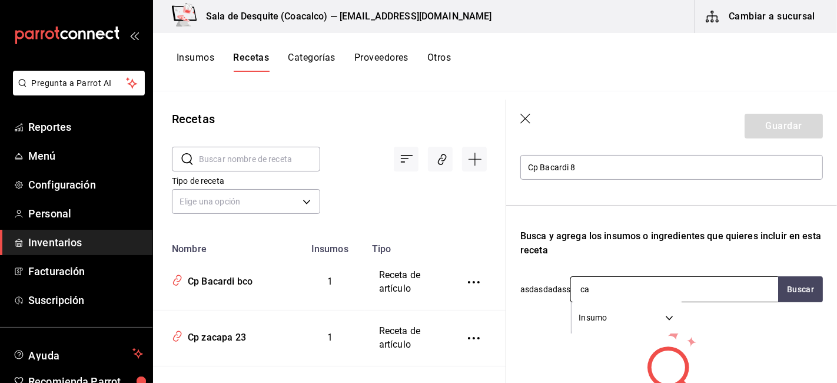
type input "c"
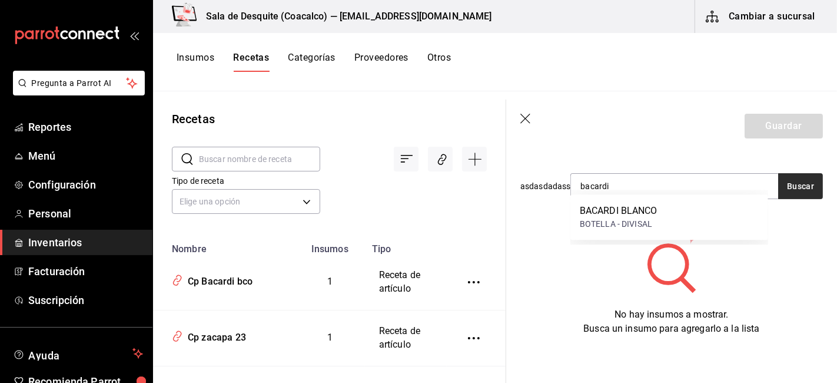
type input "bacardi"
click at [785, 181] on button "Buscar" at bounding box center [800, 186] width 45 height 26
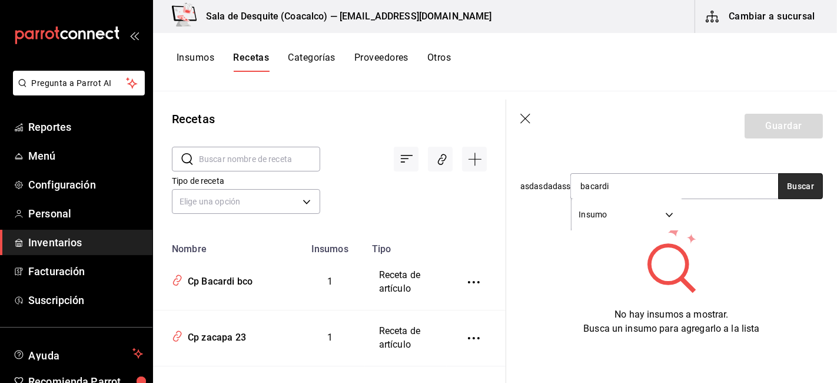
click at [785, 181] on button "Buscar" at bounding box center [800, 186] width 45 height 26
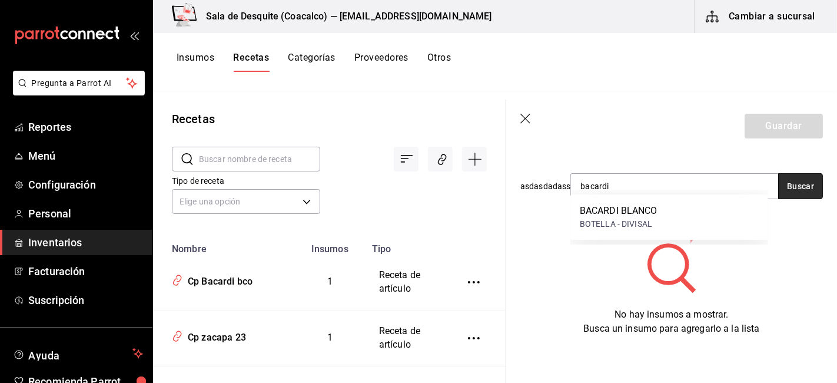
click at [785, 181] on button "Buscar" at bounding box center [800, 186] width 45 height 26
click at [528, 125] on header "Guardar" at bounding box center [671, 125] width 331 height 53
click at [524, 120] on icon "button" at bounding box center [526, 120] width 12 height 12
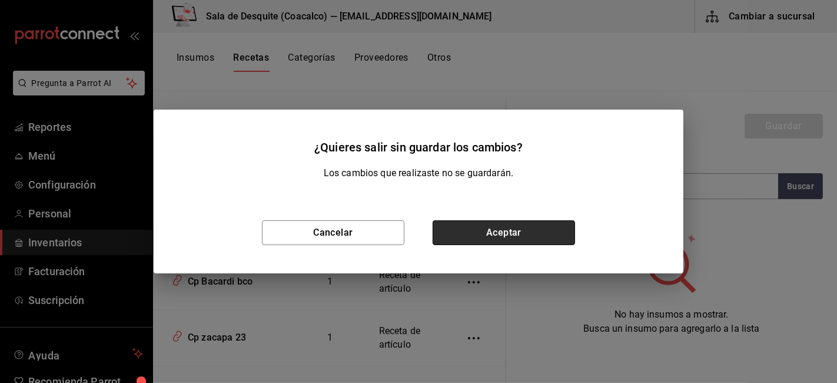
click at [485, 232] on button "Aceptar" at bounding box center [504, 232] width 142 height 25
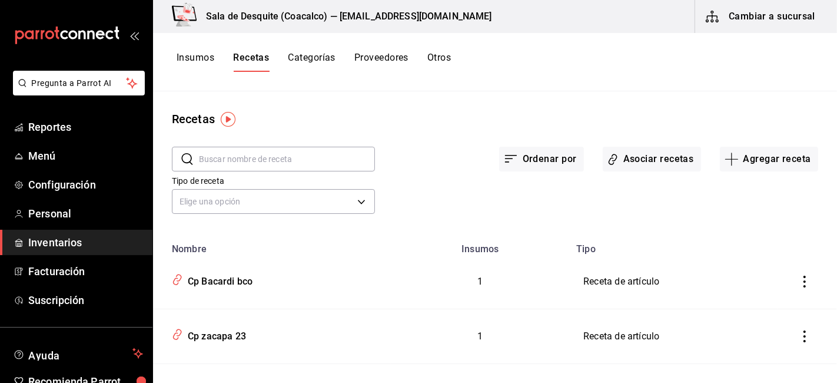
click at [192, 60] on button "Insumos" at bounding box center [196, 62] width 38 height 20
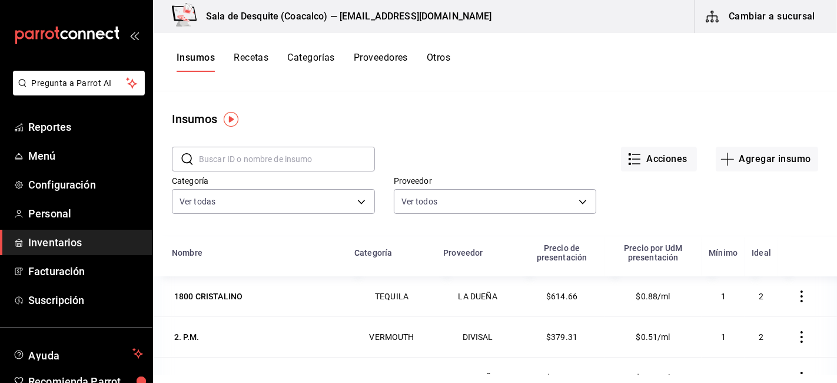
click at [197, 57] on button "Insumos" at bounding box center [196, 62] width 38 height 20
click at [226, 164] on input "text" at bounding box center [287, 159] width 176 height 24
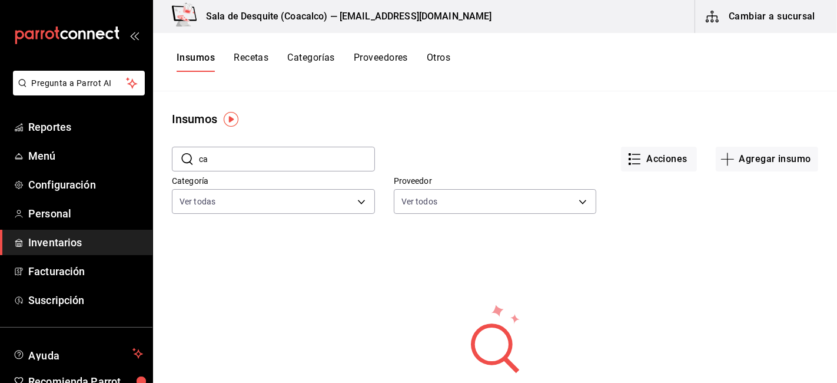
type input "c"
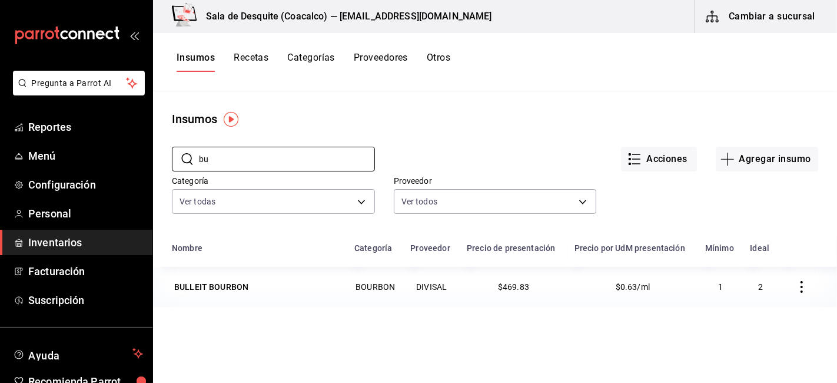
type input "b"
type input "s"
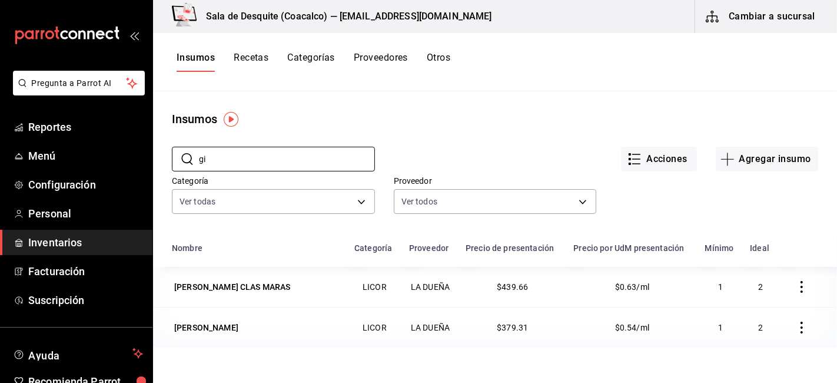
type input "g"
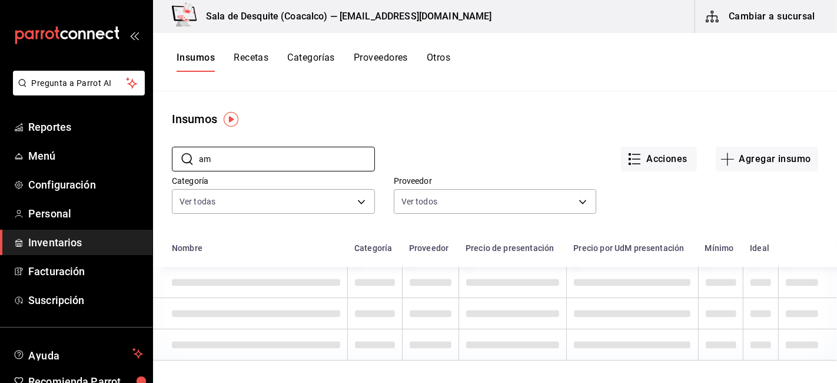
type input "a"
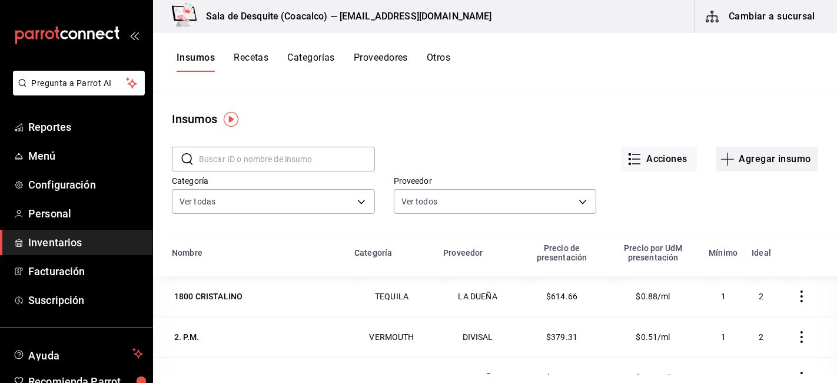
click at [747, 154] on button "Agregar insumo" at bounding box center [767, 159] width 102 height 25
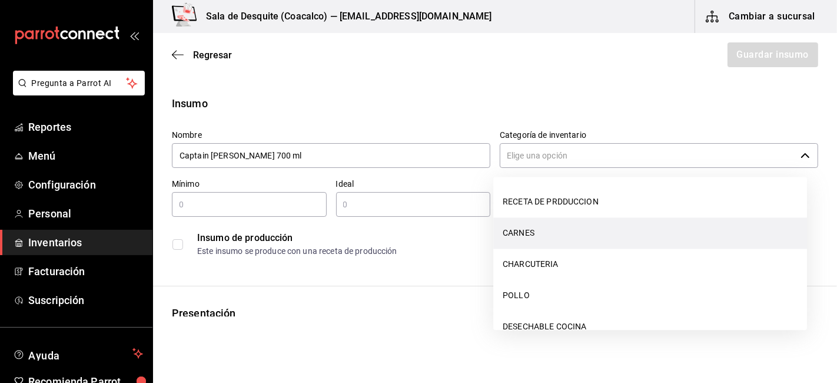
drag, startPoint x: 796, startPoint y: 161, endPoint x: 707, endPoint y: 224, distance: 108.6
click at [707, 224] on body "Pregunta a Parrot AI Reportes Menú Configuración Personal Inventarios Facturaci…" at bounding box center [418, 158] width 837 height 316
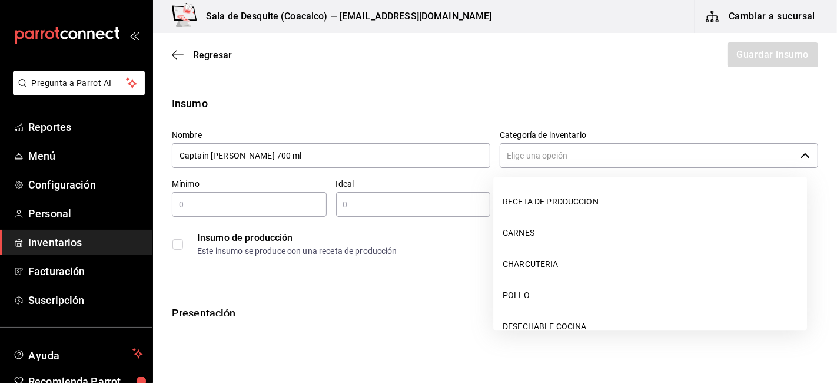
type input "Captain Morgan 700 ml"
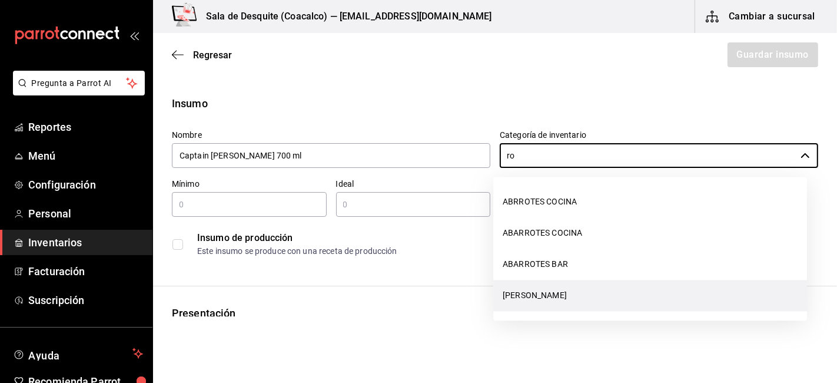
click at [519, 293] on li "RON" at bounding box center [650, 295] width 314 height 31
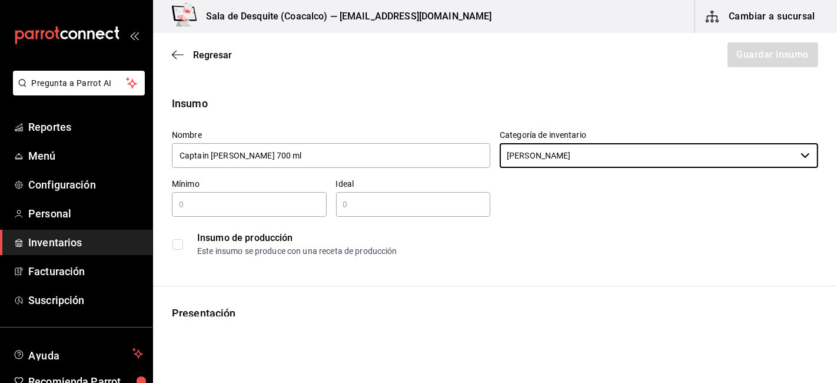
type input "RON"
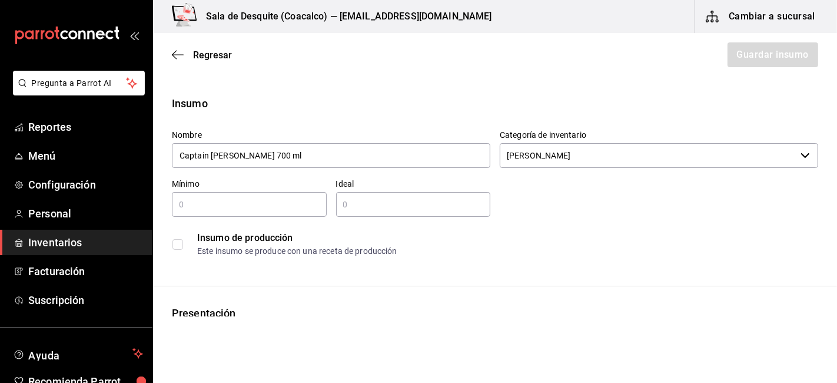
click at [237, 210] on input "text" at bounding box center [249, 204] width 155 height 14
type input "1"
click at [347, 208] on input "text" at bounding box center [413, 204] width 155 height 14
type input "1"
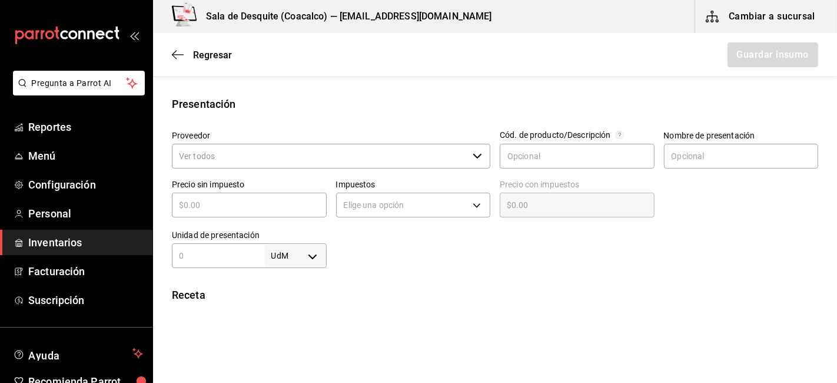
scroll to position [210, 0]
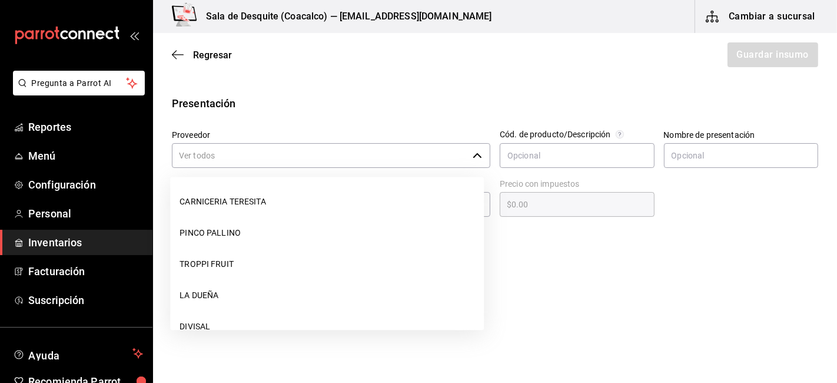
click at [241, 159] on input "Proveedor" at bounding box center [320, 155] width 296 height 25
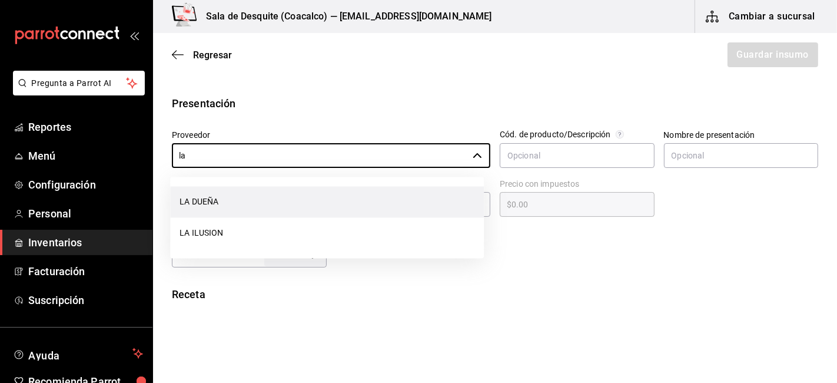
click at [234, 204] on li "LA DUEÑA" at bounding box center [327, 201] width 314 height 31
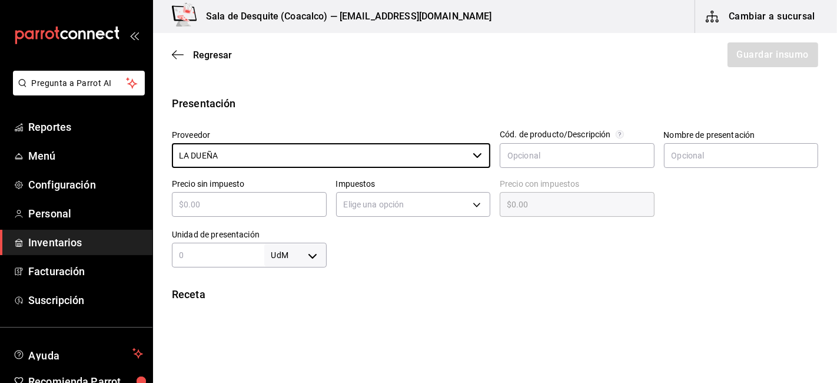
type input "LA DUEÑA"
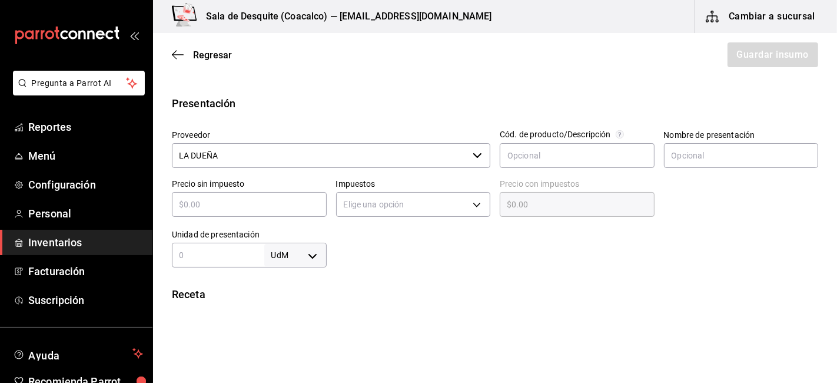
click at [271, 200] on input "text" at bounding box center [249, 204] width 155 height 14
type input "$1"
type input "$1.00"
type input "$14"
type input "$14.00"
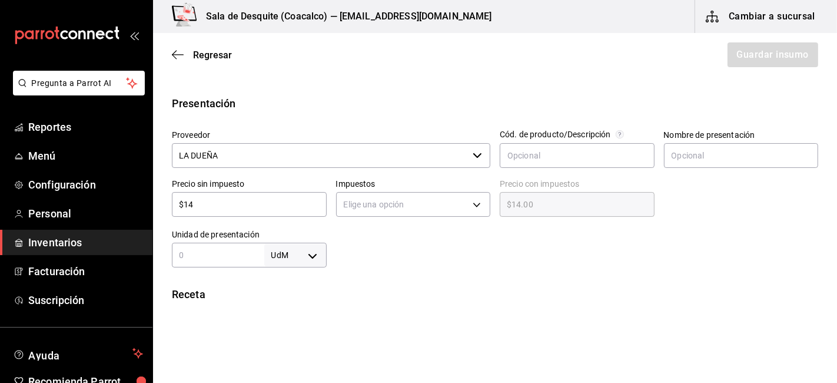
type input "$143"
type input "$143.00"
type input "$143.1"
type input "$143.10"
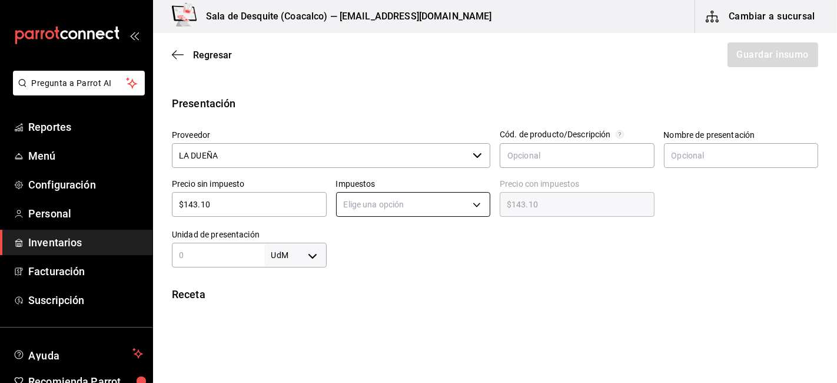
click at [471, 204] on body "Pregunta a Parrot AI Reportes Menú Configuración Personal Inventarios Facturaci…" at bounding box center [418, 158] width 837 height 316
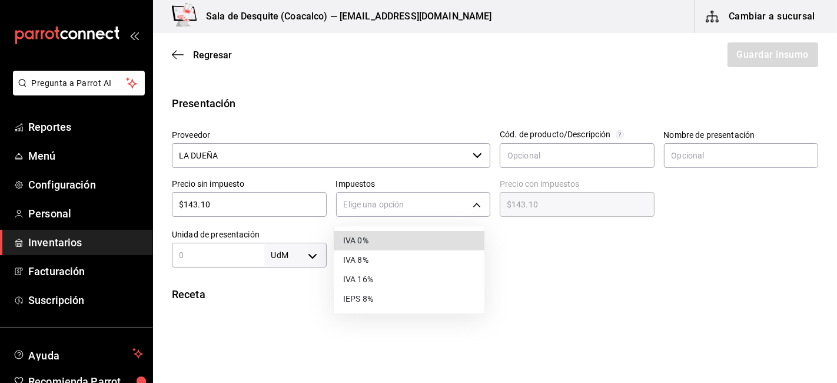
click at [374, 277] on li "IVA 16%" at bounding box center [409, 279] width 151 height 19
type input "IVA_16"
type input "$166.00"
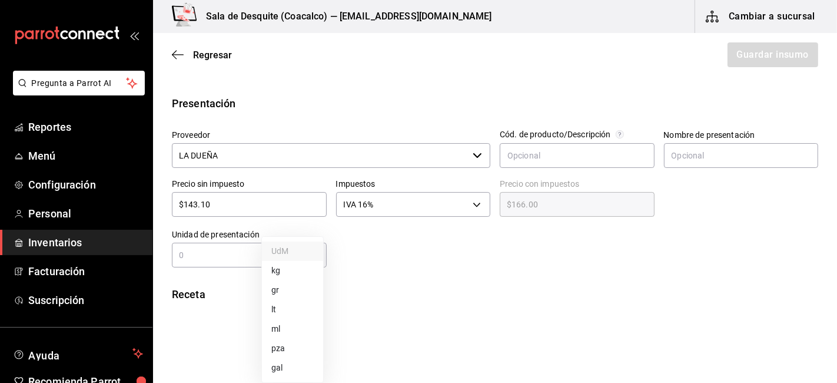
click at [313, 258] on body "Pregunta a Parrot AI Reportes Menú Configuración Personal Inventarios Facturaci…" at bounding box center [418, 158] width 837 height 316
click at [271, 328] on li "ml" at bounding box center [292, 328] width 61 height 19
type input "MILLILITER"
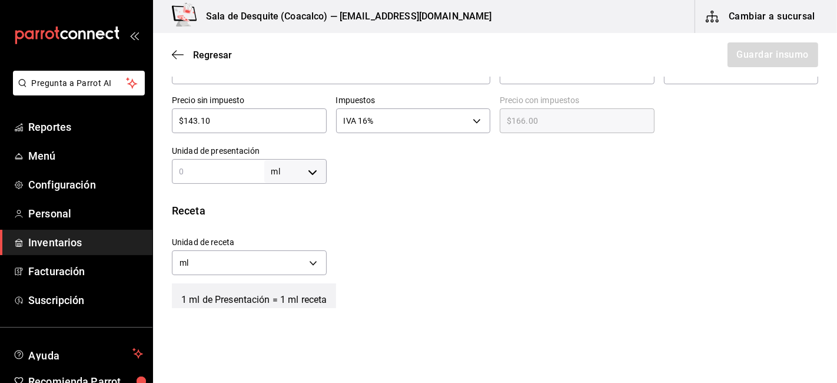
scroll to position [293, 0]
click at [242, 175] on input "text" at bounding box center [218, 172] width 92 height 14
type input "7"
type input "70"
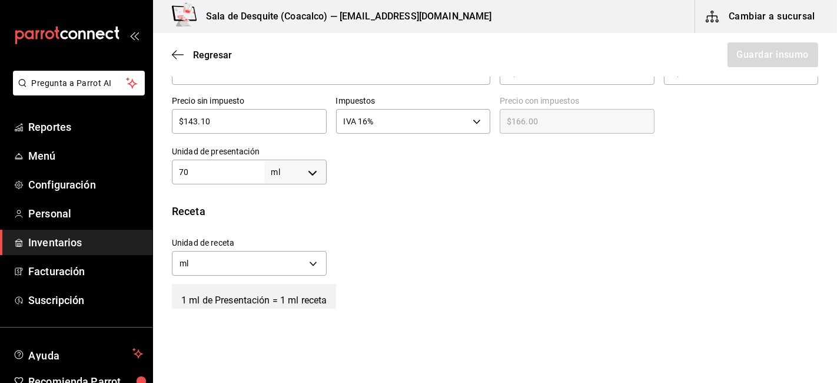
type input "70"
type input "700"
click at [407, 218] on div "Receta Unidad de receta ml MILLILITER Factor de conversión 700 ​ 1 ml de Presen…" at bounding box center [495, 264] width 684 height 123
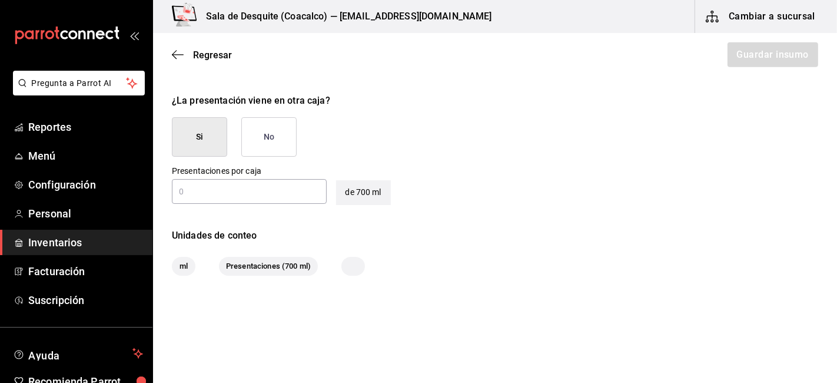
scroll to position [551, 0]
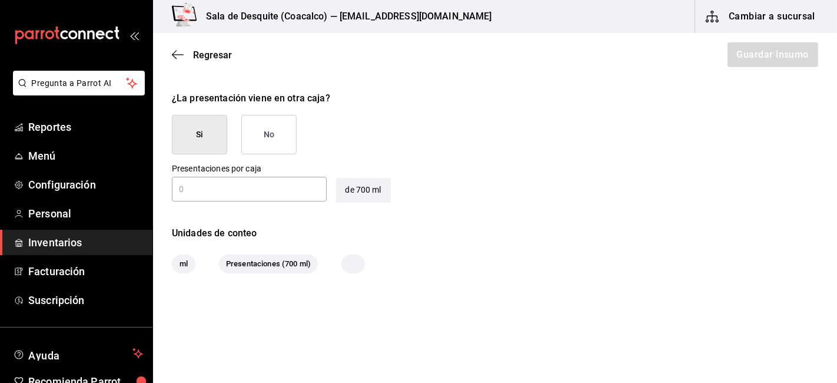
click at [269, 136] on button "No" at bounding box center [268, 134] width 55 height 39
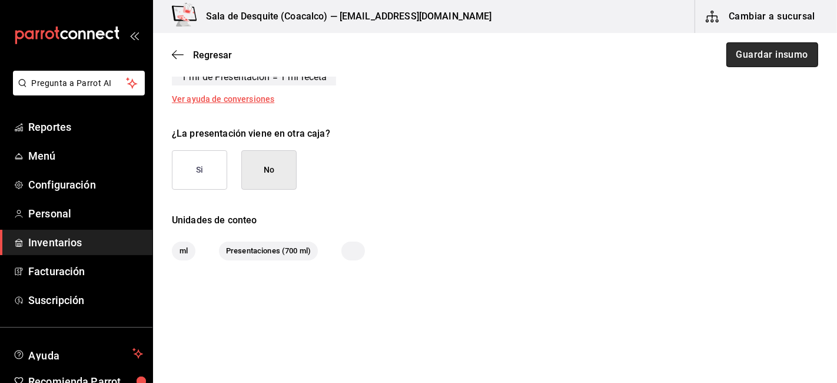
click at [781, 63] on button "Guardar insumo" at bounding box center [772, 54] width 92 height 25
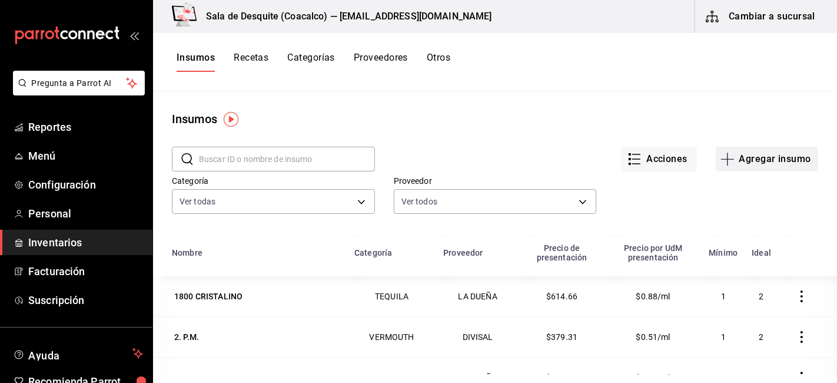
click at [764, 155] on button "Agregar insumo" at bounding box center [767, 159] width 102 height 25
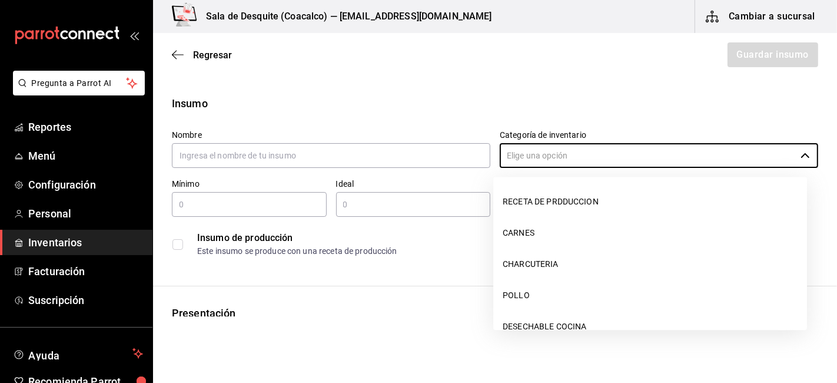
click at [764, 155] on input "Categoría de inventario" at bounding box center [648, 155] width 296 height 25
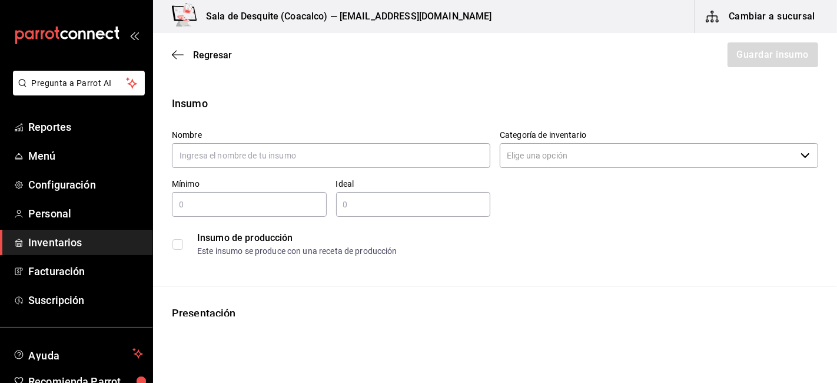
click at [227, 148] on input "text" at bounding box center [331, 155] width 318 height 25
type input "b"
type input "Bacardi 8"
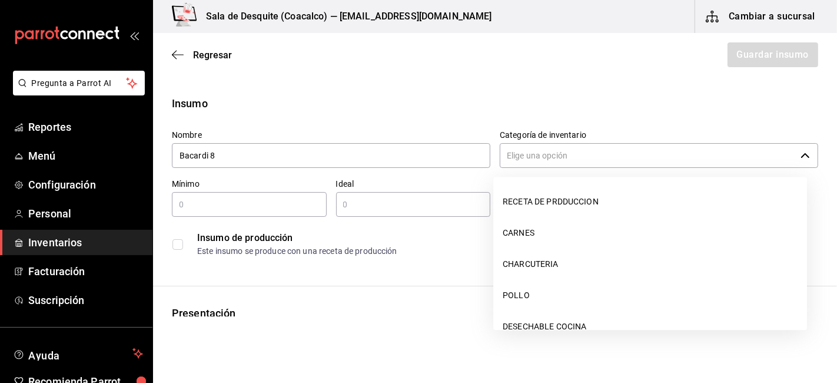
click at [516, 160] on input "Categoría de inventario" at bounding box center [648, 155] width 296 height 25
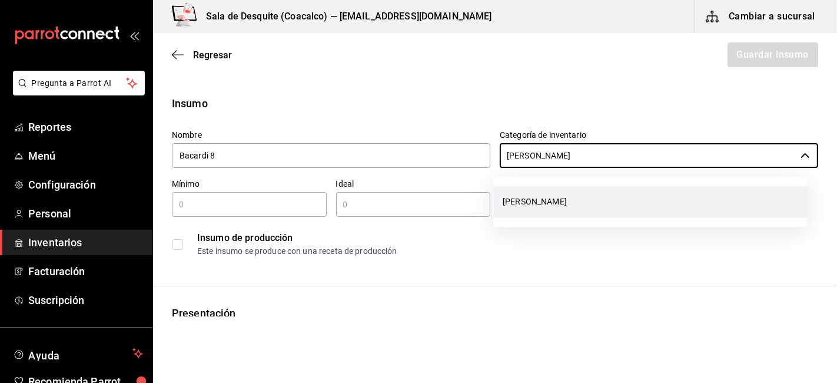
click at [509, 203] on li "RON" at bounding box center [650, 201] width 314 height 31
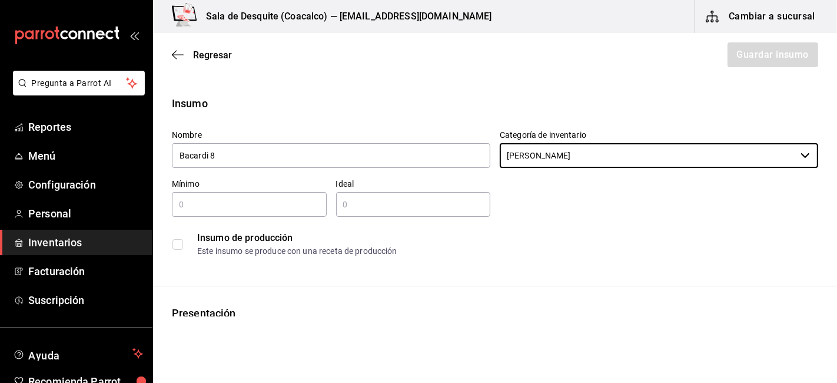
type input "RON"
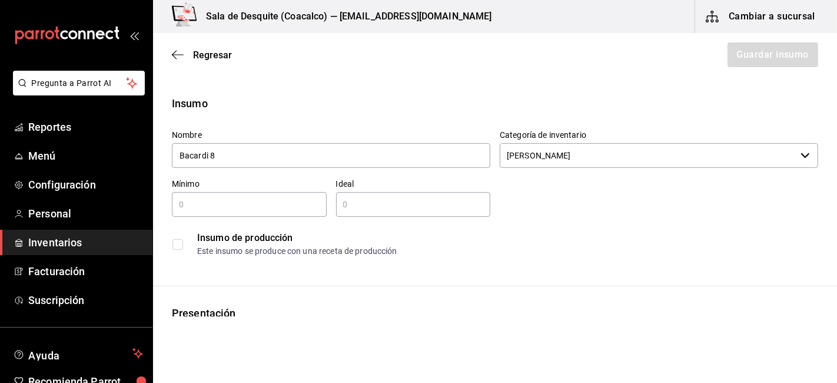
click at [220, 202] on input "text" at bounding box center [249, 204] width 155 height 14
type input "1"
click at [413, 203] on input "text" at bounding box center [413, 204] width 155 height 14
type input "1"
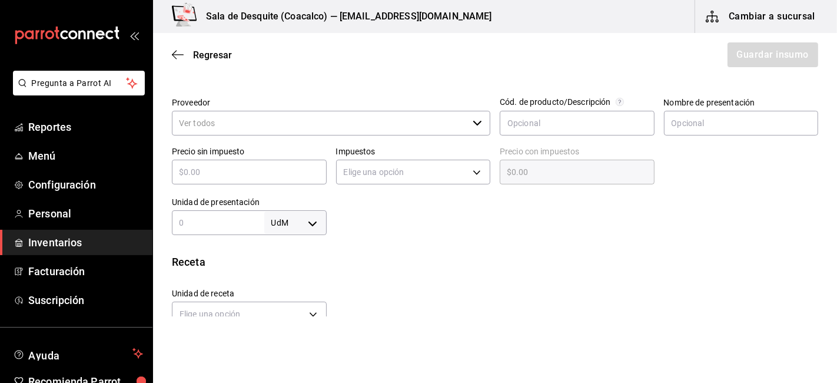
scroll to position [242, 0]
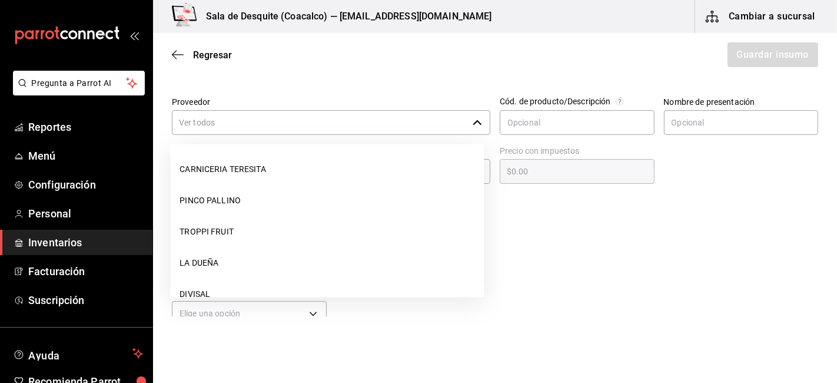
click at [194, 124] on input "Proveedor" at bounding box center [320, 122] width 296 height 25
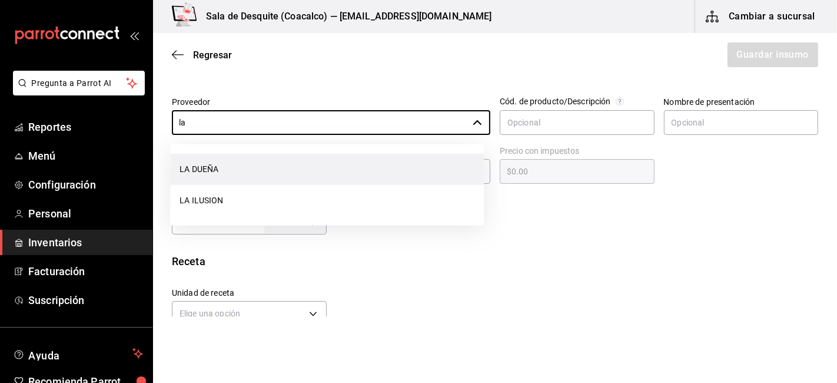
click at [205, 167] on li "LA DUEÑA" at bounding box center [327, 169] width 314 height 31
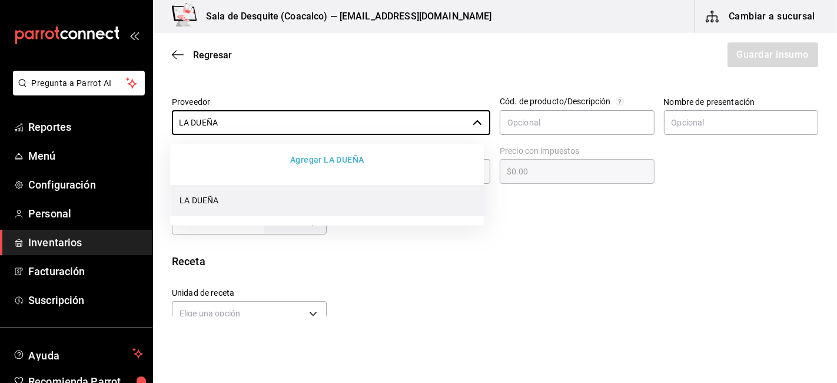
type input "LA DUEÑA"
click at [212, 239] on div "Insumo Nombre Bacardi 8 Categoría de inventario RON ​ Mínimo 1 ​ Ideal 1 ​ Insu…" at bounding box center [495, 202] width 684 height 699
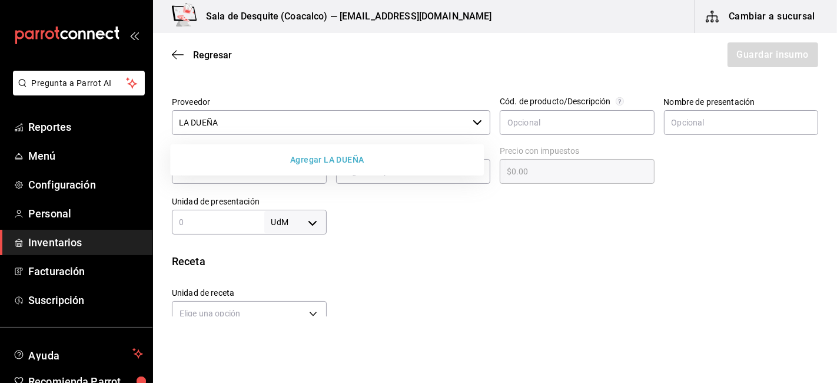
click at [457, 271] on div "Receta Unidad de receta Elige una opción Factor de conversión ​ Ver ayuda de co…" at bounding box center [495, 300] width 684 height 94
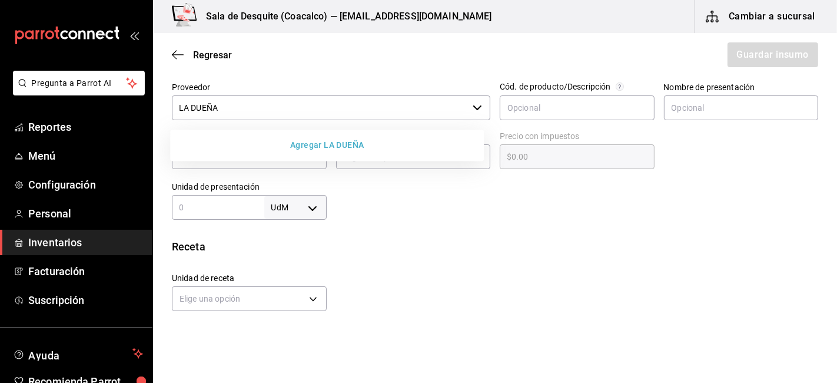
scroll to position [258, 0]
click at [303, 164] on div "​" at bounding box center [249, 156] width 155 height 25
click at [514, 271] on div "Unidad de receta Elige una opción Factor de conversión ​" at bounding box center [490, 288] width 656 height 51
click at [722, 172] on div at bounding box center [573, 195] width 492 height 47
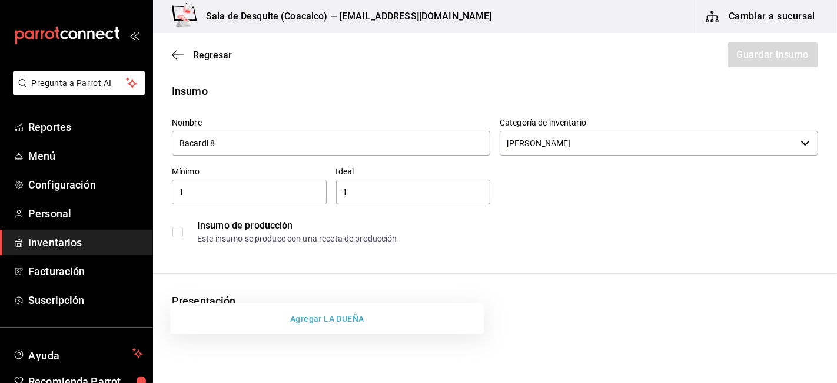
scroll to position [0, 0]
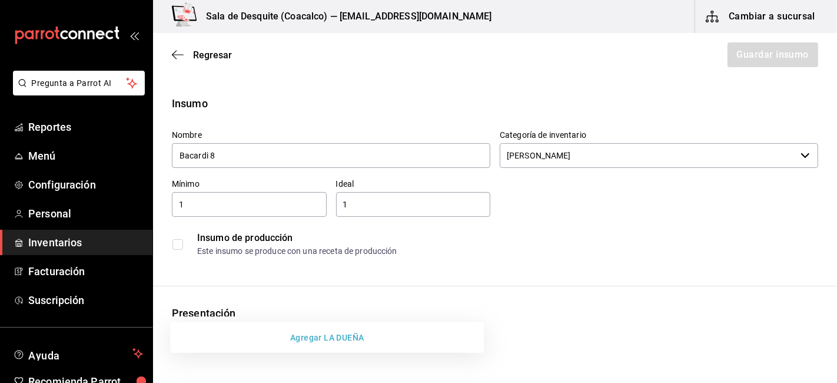
click at [545, 222] on div "Insumo de producción Este insumo se produce con una receta de producción" at bounding box center [490, 239] width 656 height 45
click at [228, 234] on div "Insumo de producción" at bounding box center [507, 238] width 620 height 14
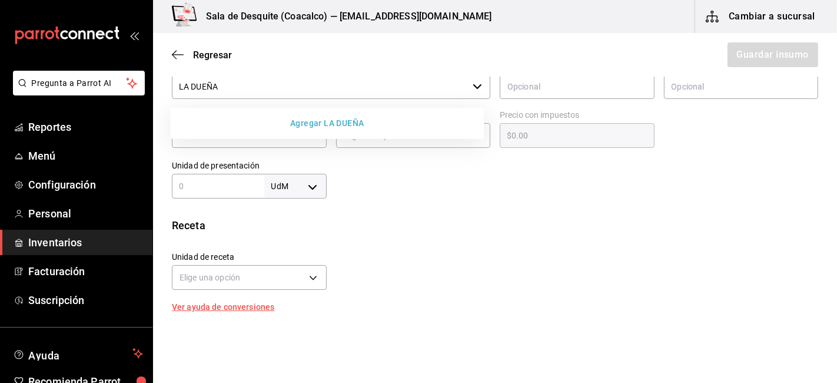
scroll to position [279, 0]
click at [204, 179] on input "text" at bounding box center [218, 185] width 92 height 14
type input "750"
click at [304, 185] on body "Pregunta a Parrot AI Reportes Menú Configuración Personal Inventarios Facturaci…" at bounding box center [418, 158] width 837 height 316
click at [283, 298] on li "ml" at bounding box center [292, 297] width 61 height 19
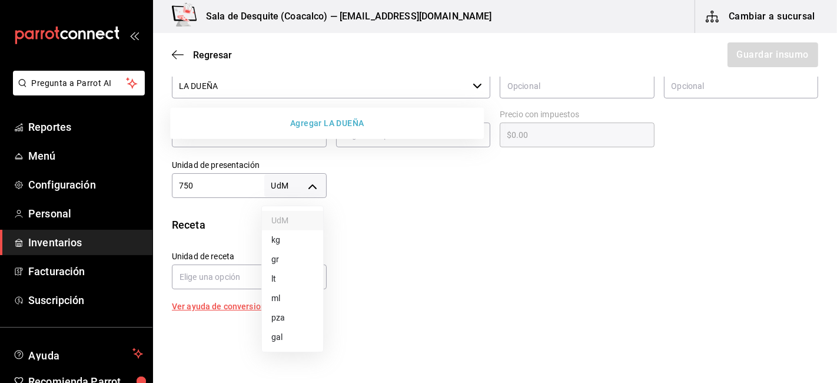
type input "MILLILITER"
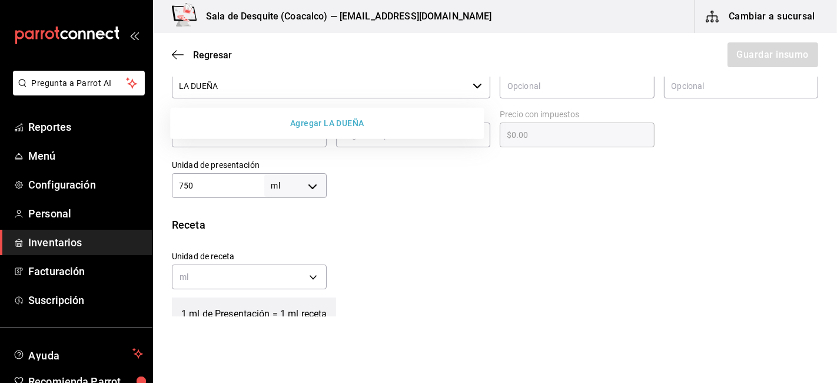
type input "750"
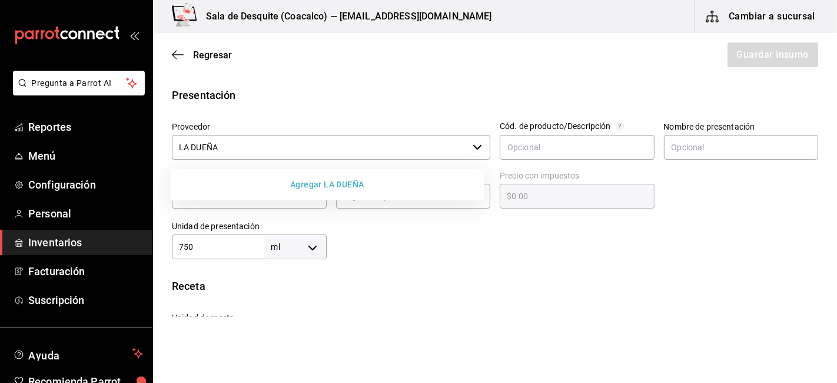
scroll to position [186, 0]
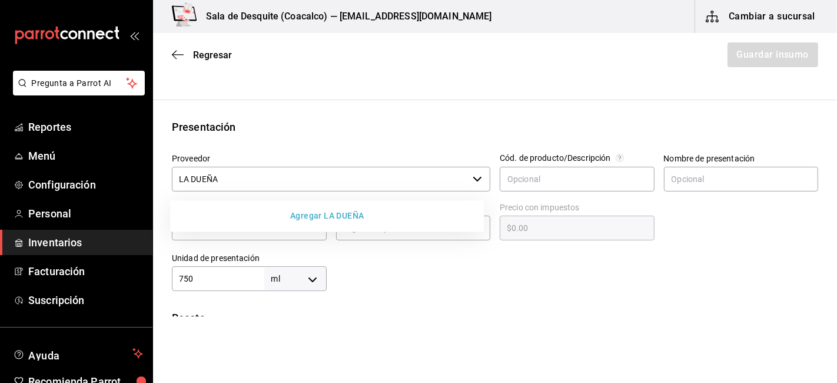
click at [358, 227] on div "Agregar LA DUEÑA" at bounding box center [327, 215] width 314 height 31
click at [325, 218] on button "Agregar LA DUEÑA" at bounding box center [327, 216] width 304 height 22
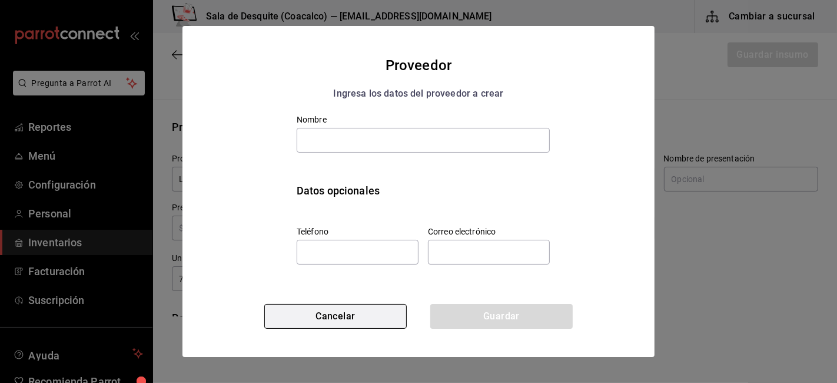
click at [325, 318] on button "Cancelar" at bounding box center [335, 316] width 142 height 25
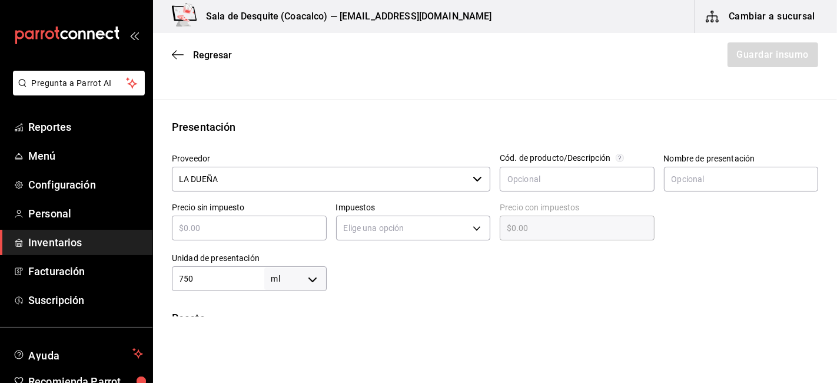
click at [226, 222] on input "text" at bounding box center [249, 228] width 155 height 14
type input "$5"
type input "$5.00"
type input "$53"
type input "$53.00"
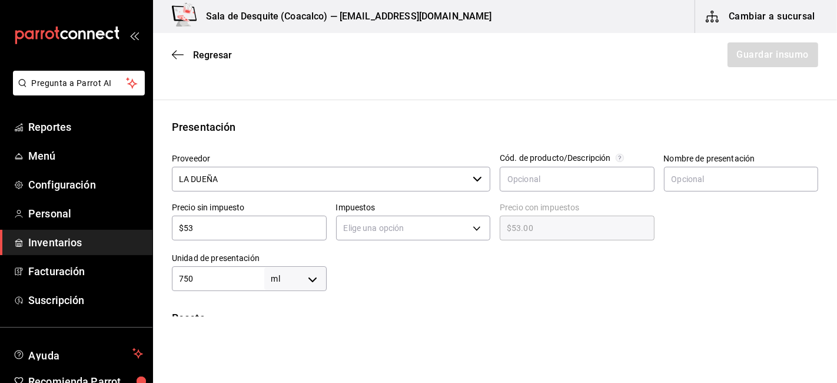
type input "$535"
type input "$535.00"
type input "$535.3"
type input "$535.30"
type input "$535.34"
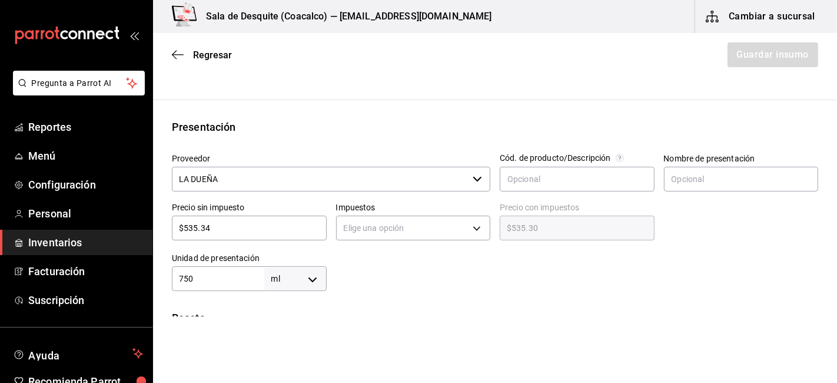
type input "$535.34"
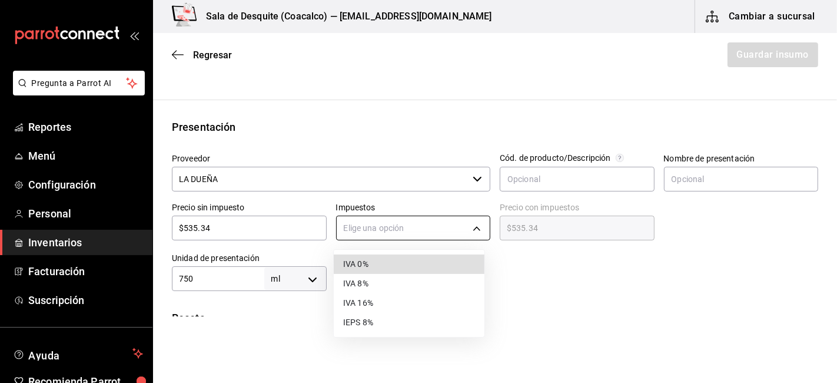
click at [378, 226] on body "Pregunta a Parrot AI Reportes Menú Configuración Personal Inventarios Facturaci…" at bounding box center [418, 158] width 837 height 316
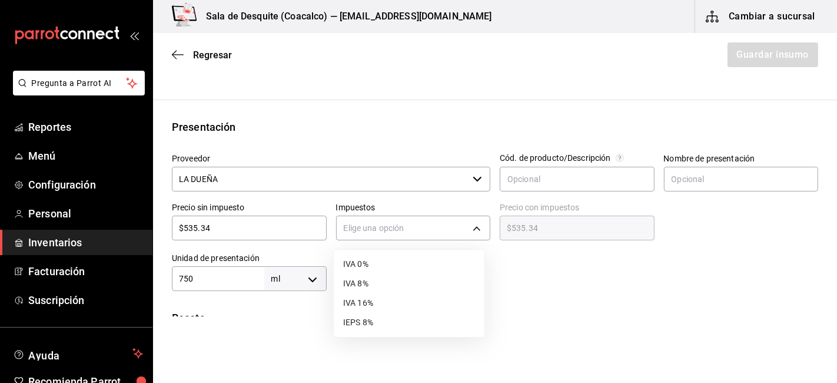
click at [351, 302] on li "IVA 16%" at bounding box center [409, 302] width 151 height 19
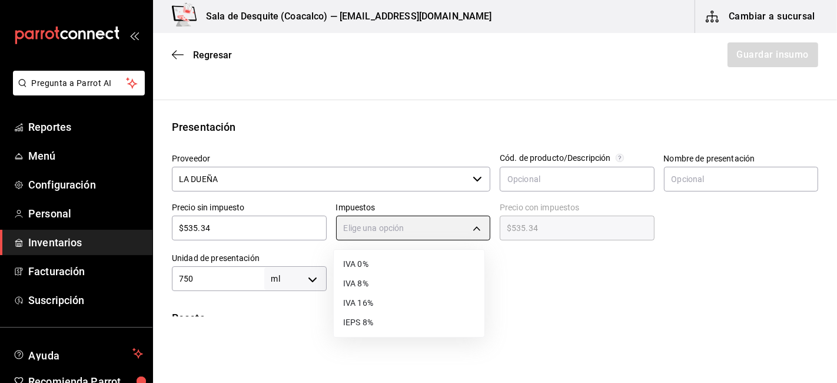
type input "IVA_16"
type input "$620.99"
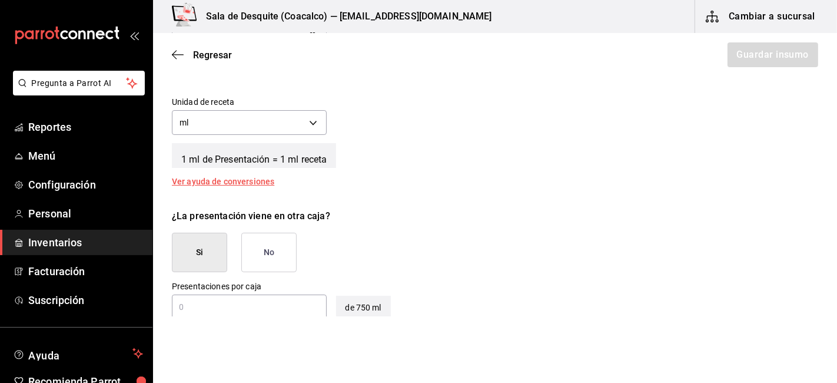
scroll to position [443, 0]
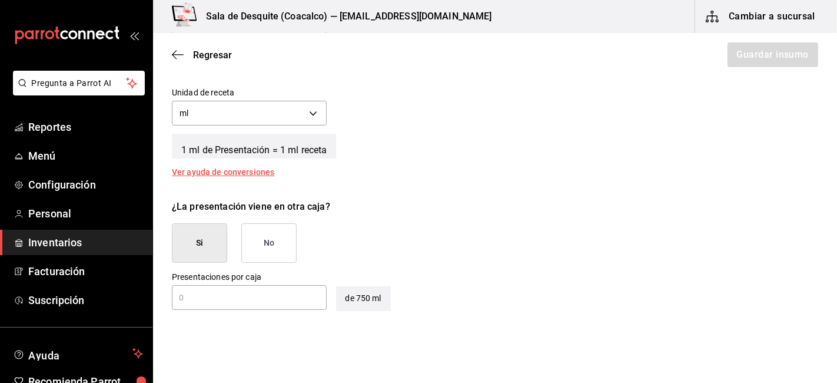
click at [273, 242] on button "No" at bounding box center [268, 242] width 55 height 39
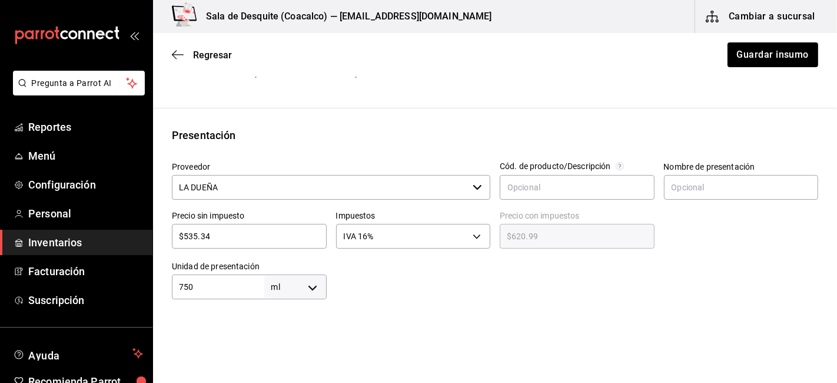
scroll to position [175, 0]
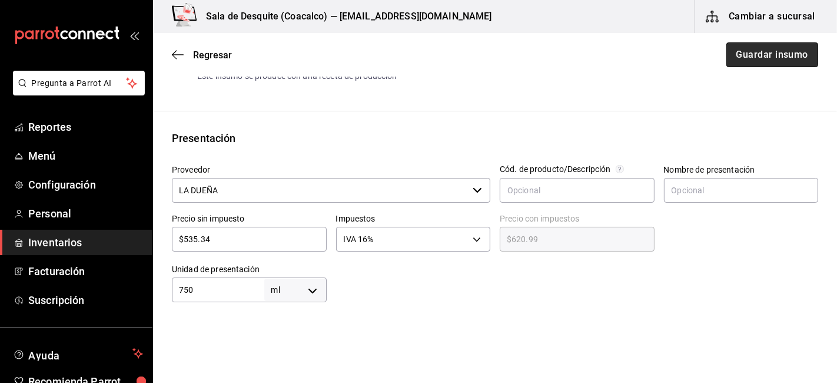
click at [773, 54] on button "Guardar insumo" at bounding box center [772, 54] width 92 height 25
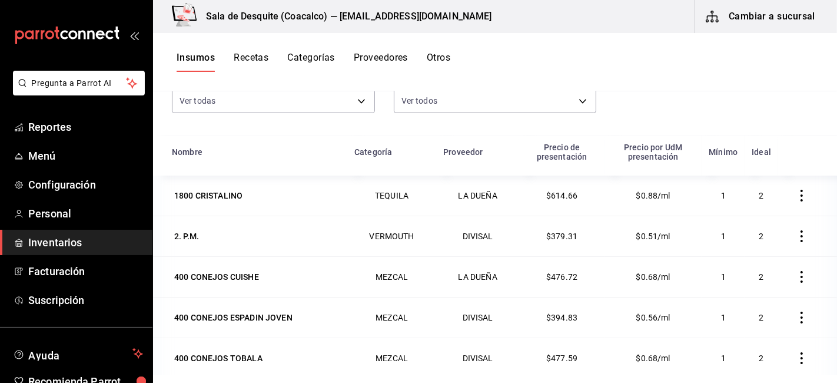
scroll to position [104, 0]
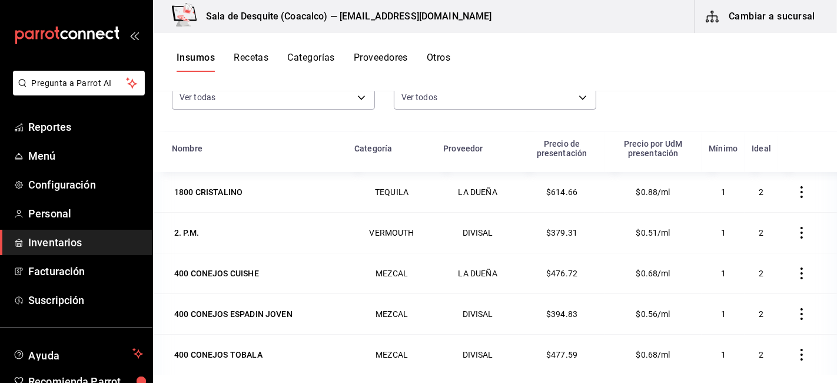
click at [257, 62] on button "Recetas" at bounding box center [251, 62] width 35 height 20
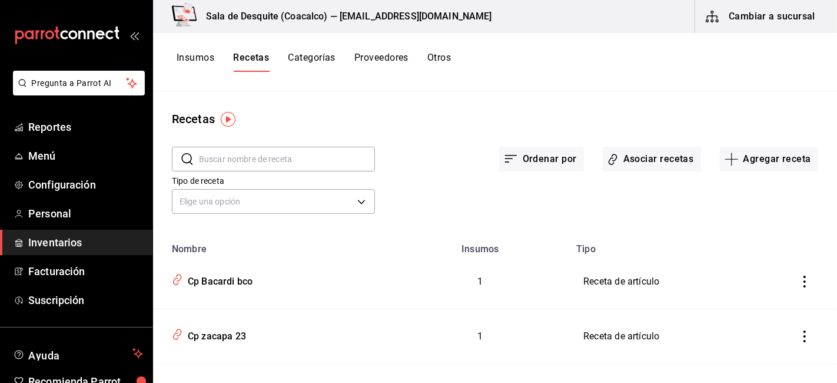
click at [247, 65] on button "Recetas" at bounding box center [251, 62] width 36 height 20
click at [250, 60] on button "Recetas" at bounding box center [251, 62] width 36 height 20
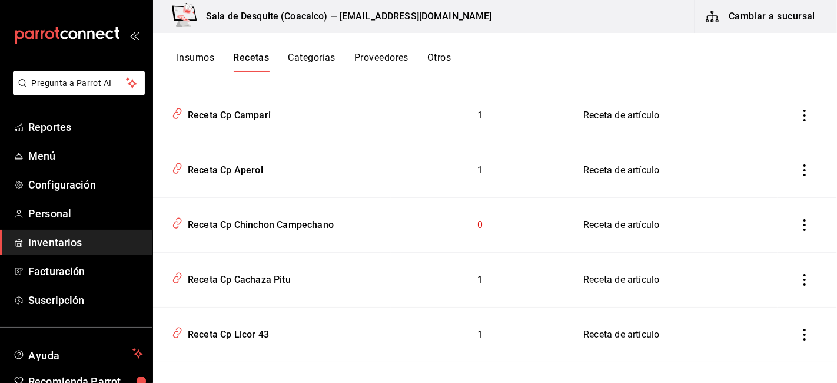
scroll to position [1151, 0]
